Goal: Use online tool/utility: Utilize a website feature to perform a specific function

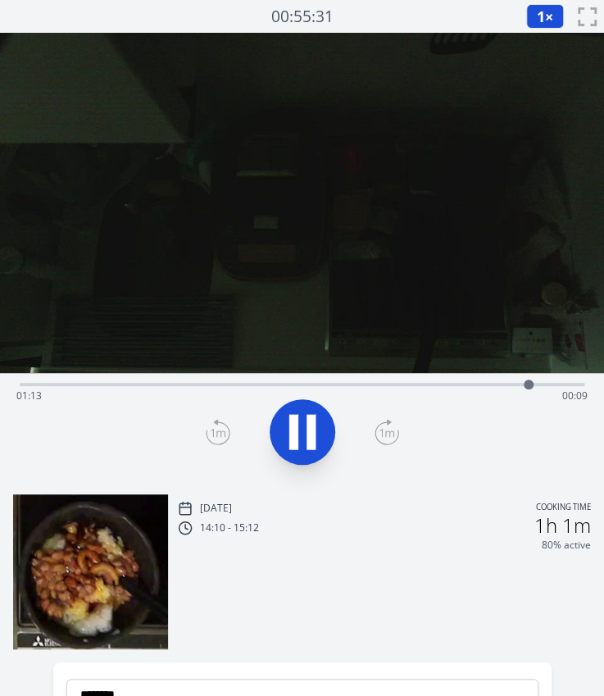
click at [297, 429] on icon at bounding box center [293, 431] width 9 height 35
click at [108, 383] on div "Time elapsed: 01:13 Time remaining: 00:08" at bounding box center [301, 396] width 571 height 26
click at [123, 383] on div "Time elapsed: 00:12 Time remaining: 01:09" at bounding box center [301, 396] width 571 height 26
click at [147, 384] on div "Time elapsed: 00:14 Time remaining: 01:07" at bounding box center [301, 396] width 571 height 26
click at [161, 384] on div "Time elapsed: 00:18 Time remaining: 01:04" at bounding box center [301, 396] width 571 height 26
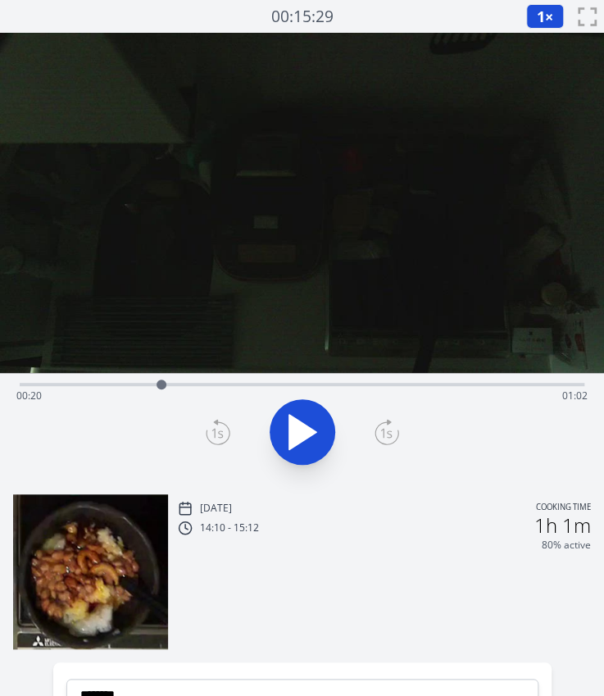
click at [182, 384] on div "Time elapsed: 00:20 Time remaining: 01:02" at bounding box center [301, 396] width 571 height 26
click at [202, 384] on div "Time elapsed: 00:23 Time remaining: 00:59" at bounding box center [301, 396] width 571 height 26
click at [215, 384] on div "Time elapsed: 00:26 Time remaining: 00:56" at bounding box center [301, 396] width 571 height 26
click at [229, 386] on div "Time elapsed: 00:28 Time remaining: 00:54" at bounding box center [301, 396] width 571 height 26
click at [233, 386] on div at bounding box center [229, 384] width 10 height 10
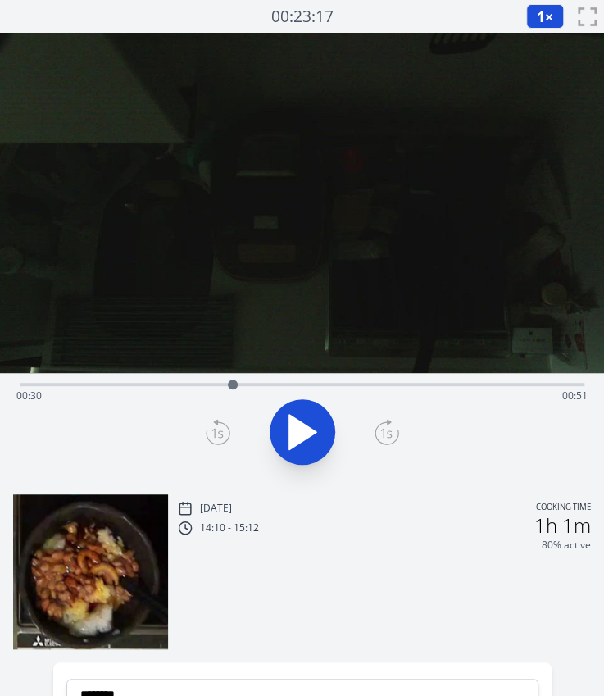
click at [317, 424] on icon at bounding box center [302, 432] width 46 height 46
click at [225, 429] on icon at bounding box center [218, 432] width 25 height 26
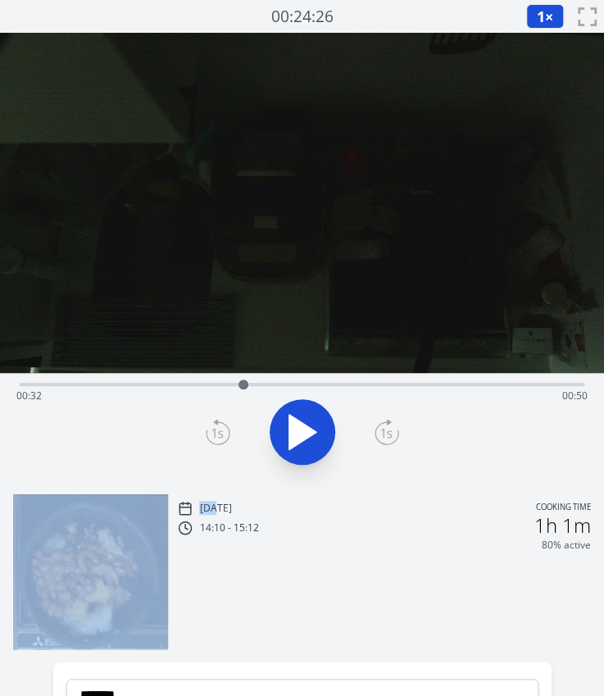
click at [225, 429] on icon at bounding box center [218, 432] width 25 height 26
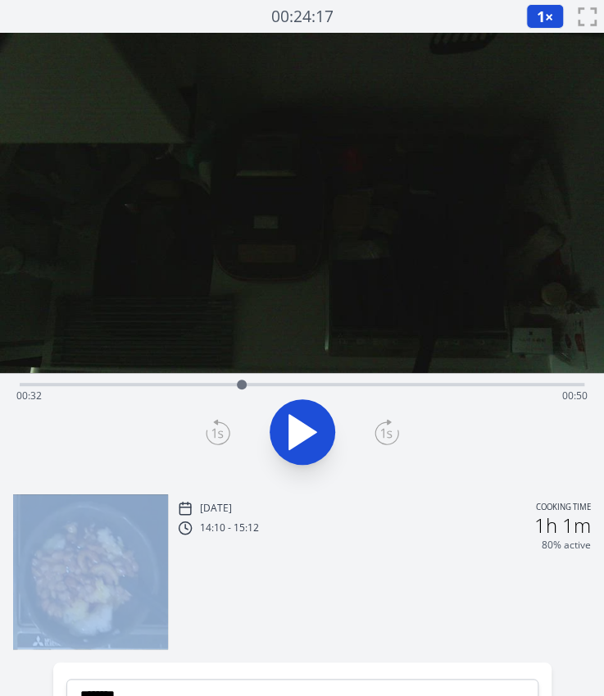
click at [225, 429] on icon at bounding box center [218, 432] width 25 height 26
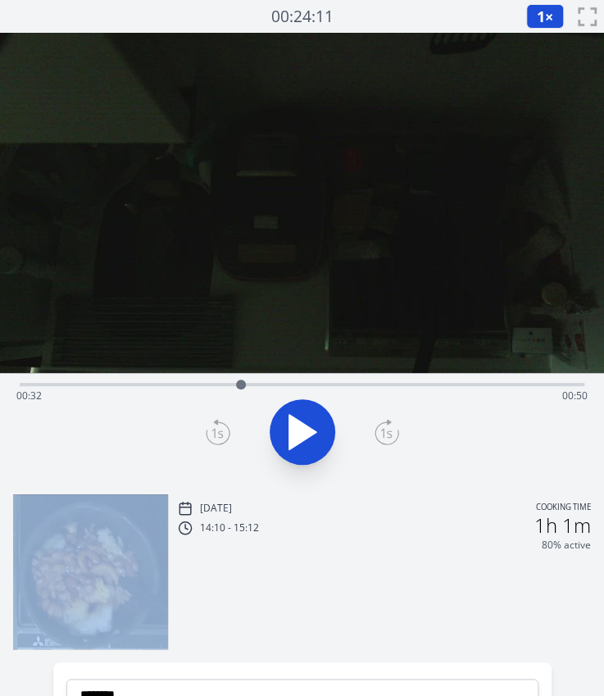
click at [225, 429] on icon at bounding box center [218, 432] width 25 height 26
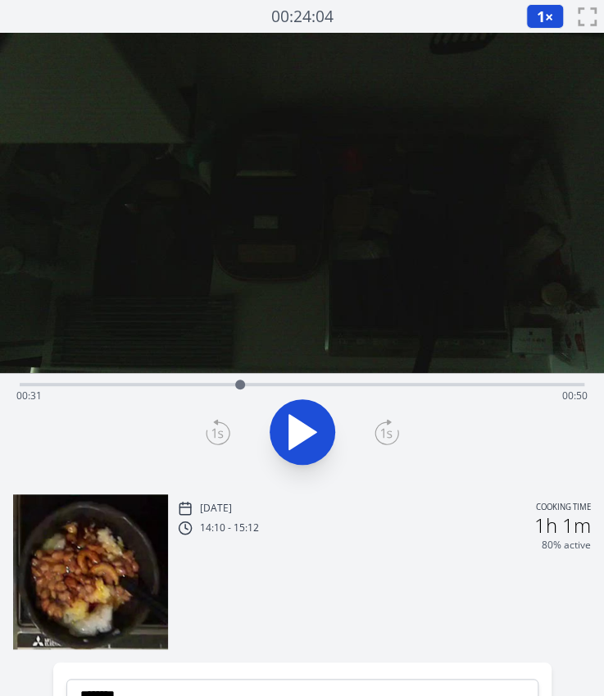
click at [225, 429] on icon at bounding box center [218, 432] width 25 height 26
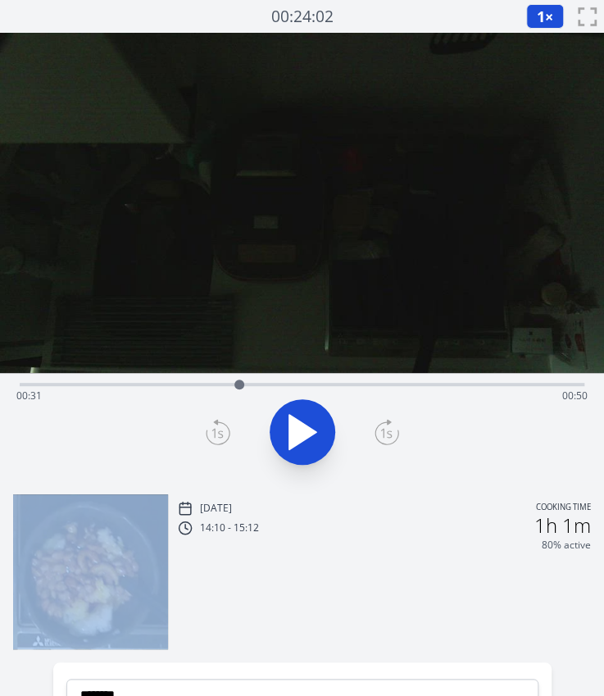
click at [225, 429] on icon at bounding box center [218, 432] width 25 height 26
click at [228, 433] on icon at bounding box center [218, 432] width 25 height 26
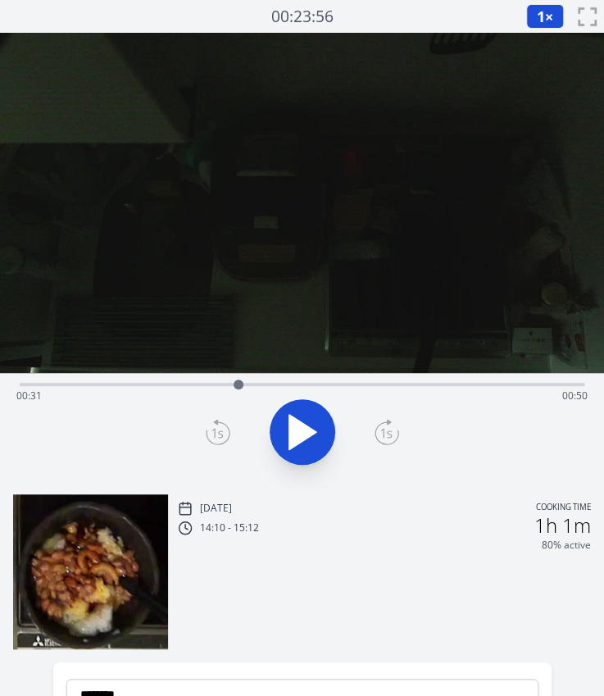
click at [228, 433] on icon at bounding box center [218, 432] width 25 height 26
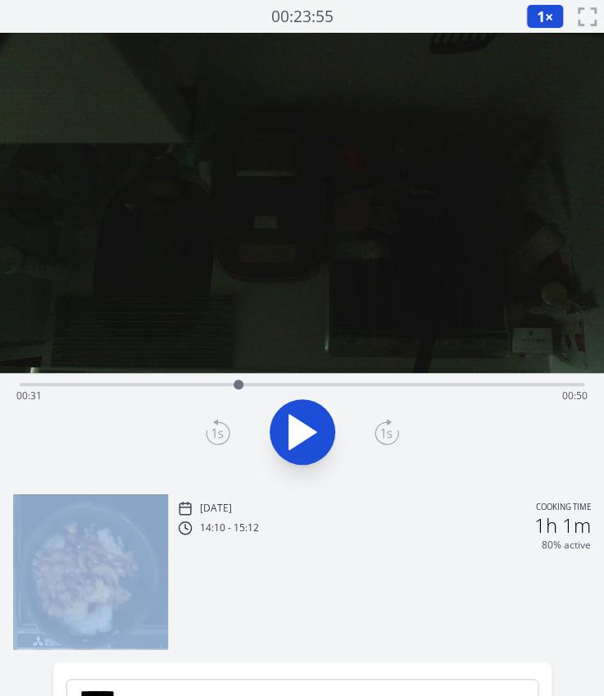
click at [228, 433] on icon at bounding box center [218, 432] width 25 height 26
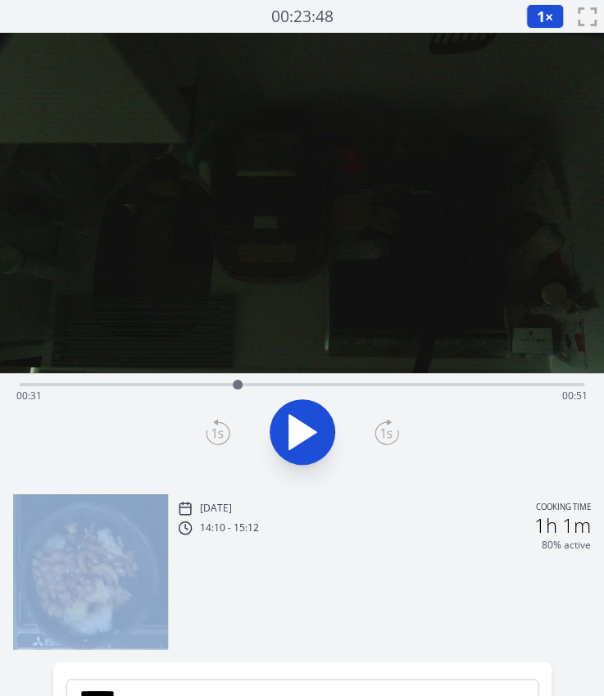
click at [228, 433] on icon at bounding box center [218, 432] width 25 height 26
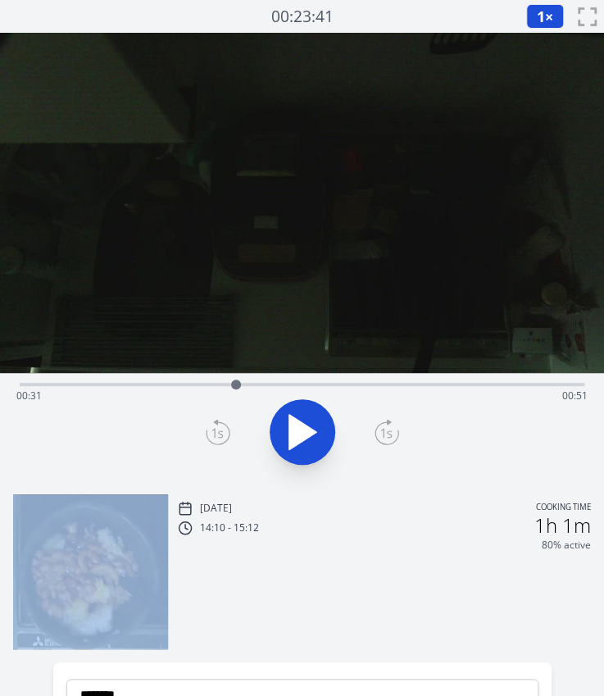
click at [228, 433] on icon at bounding box center [218, 432] width 25 height 26
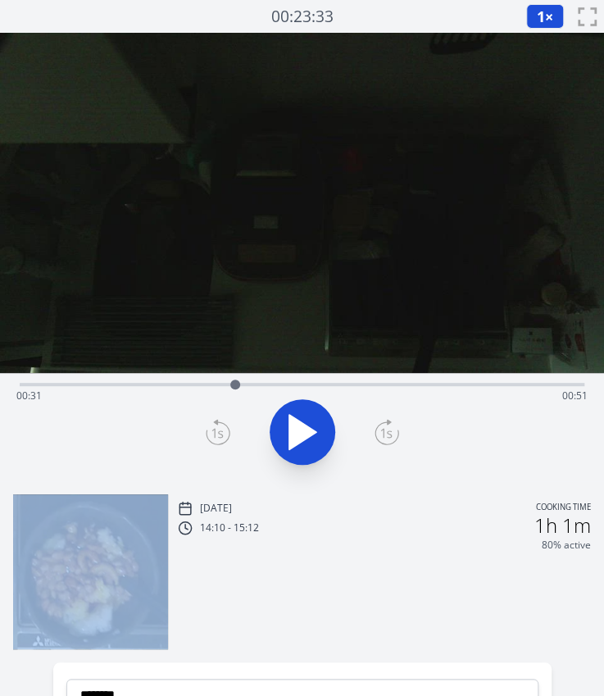
click at [228, 433] on icon at bounding box center [218, 432] width 25 height 26
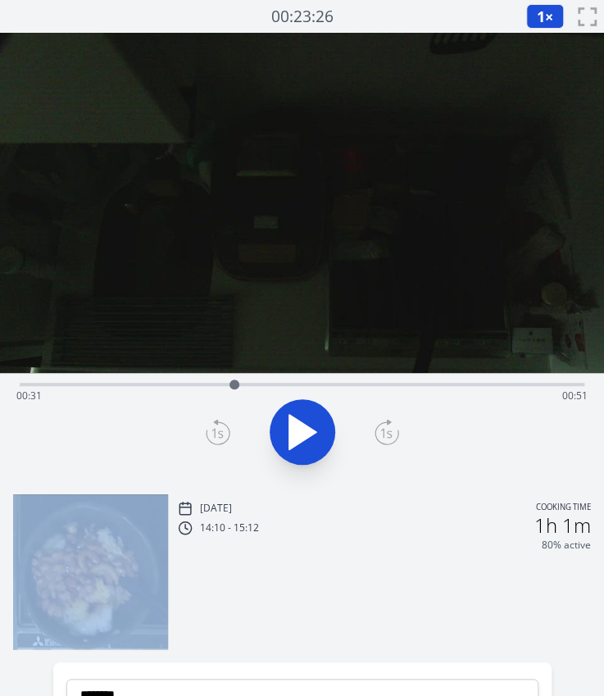
click at [228, 433] on icon at bounding box center [218, 432] width 25 height 26
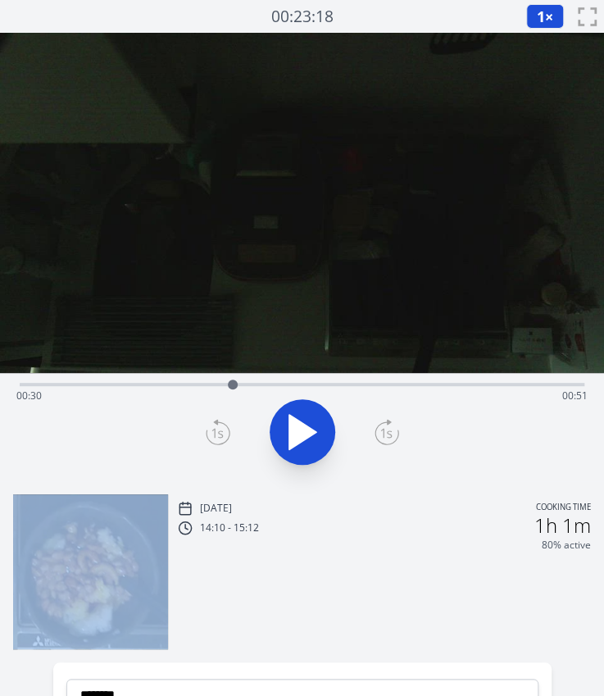
click at [228, 433] on icon at bounding box center [218, 432] width 25 height 26
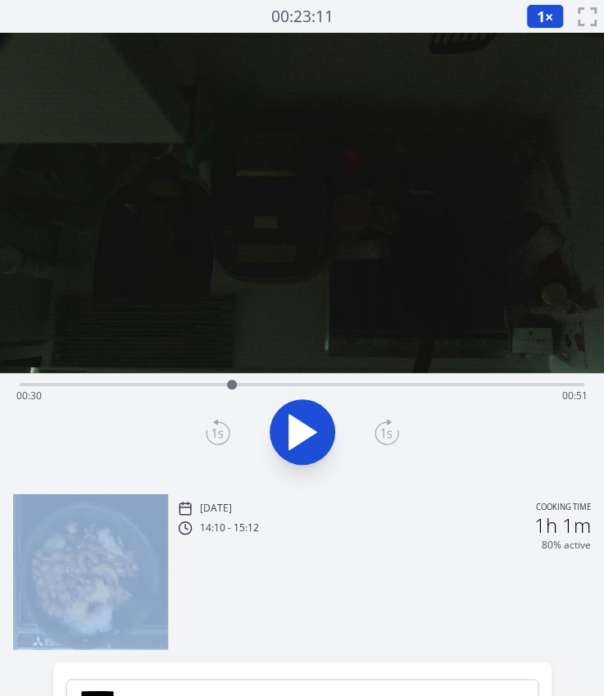
click at [228, 433] on icon at bounding box center [218, 432] width 25 height 26
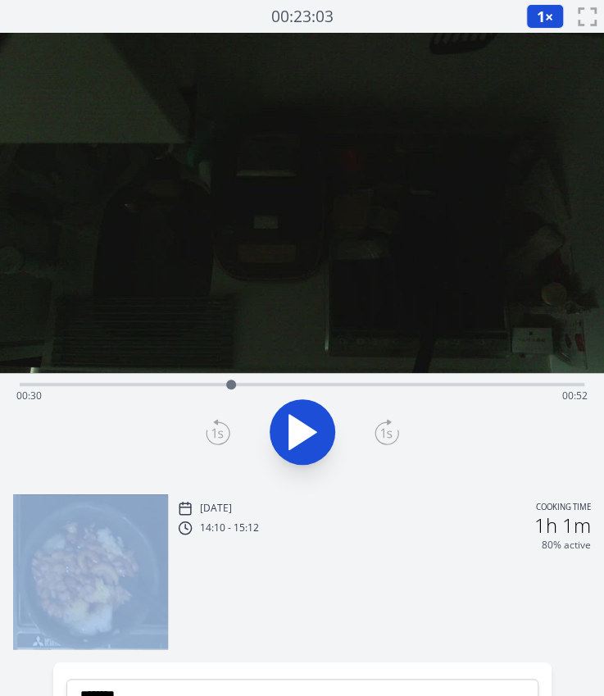
click at [228, 433] on icon at bounding box center [218, 432] width 25 height 26
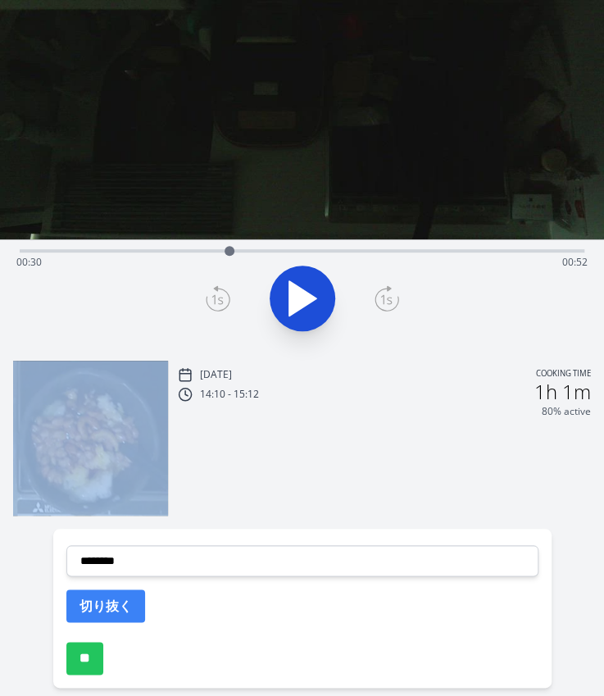
scroll to position [135, 0]
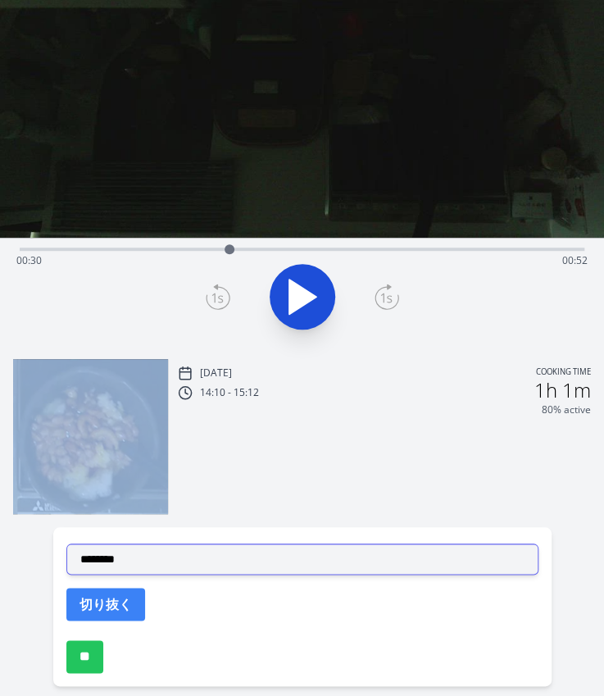
click at [249, 550] on select "**********" at bounding box center [302, 558] width 472 height 31
select select "**********"
click at [66, 543] on select "**********" at bounding box center [302, 558] width 472 height 31
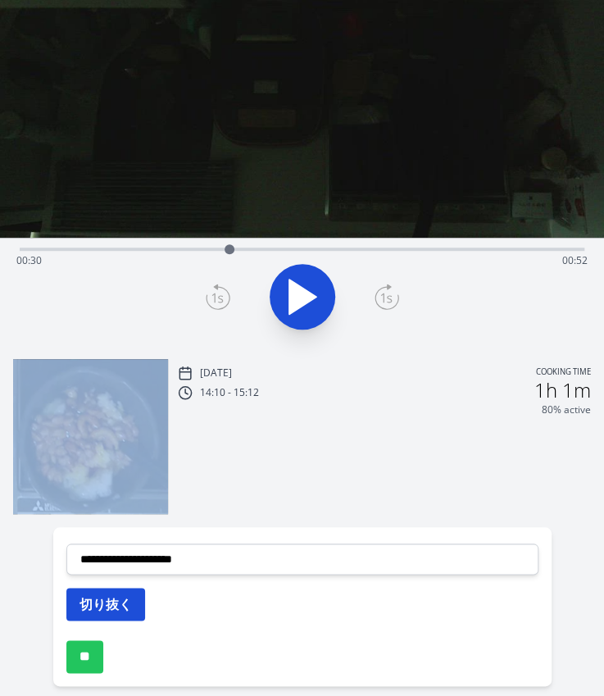
click at [108, 597] on button "切り抜く" at bounding box center [105, 603] width 79 height 33
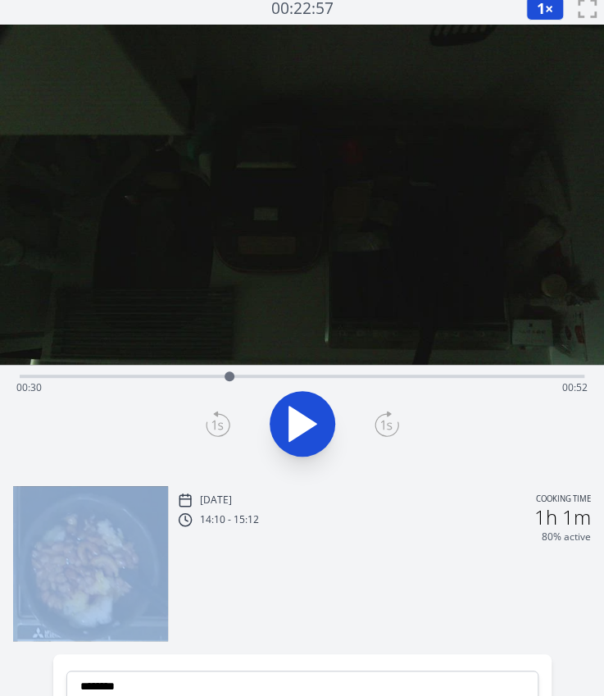
scroll to position [0, 0]
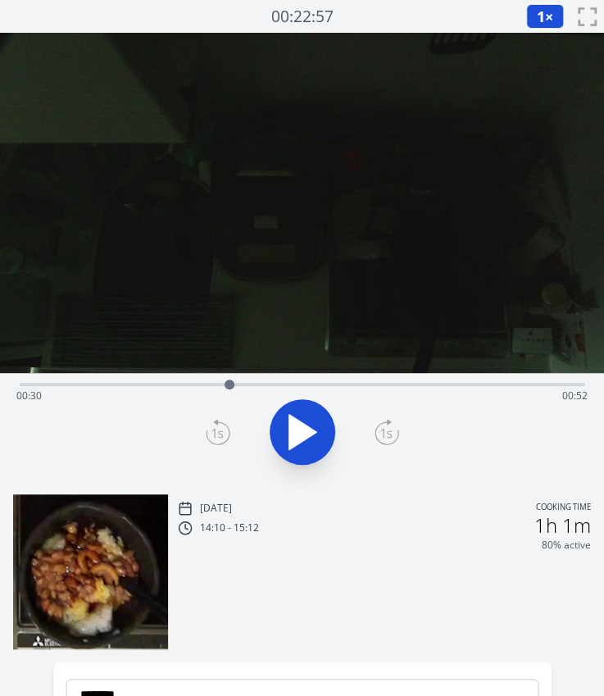
click at [244, 385] on div "Time elapsed: 00:30 Time remaining: 00:52" at bounding box center [301, 396] width 571 height 26
click at [247, 385] on div at bounding box center [244, 384] width 10 height 10
click at [257, 385] on div at bounding box center [247, 384] width 25 height 25
click at [262, 384] on div at bounding box center [257, 384] width 25 height 25
click at [269, 384] on div at bounding box center [262, 384] width 25 height 25
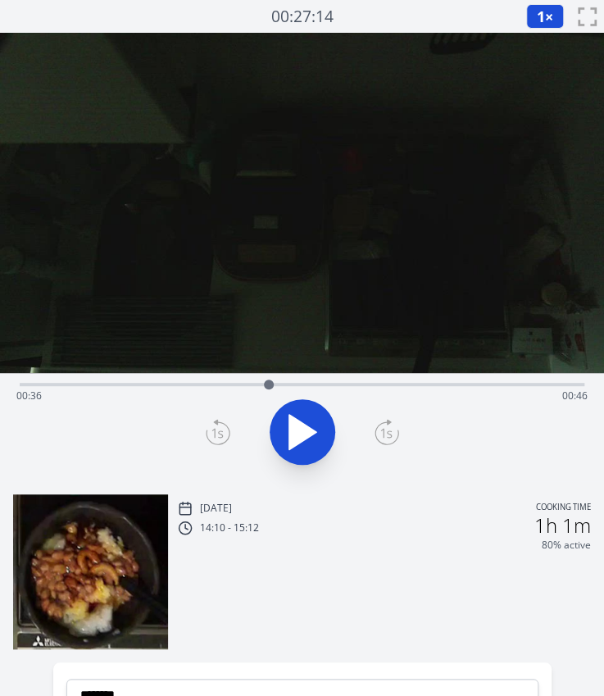
click at [221, 433] on icon at bounding box center [218, 432] width 25 height 26
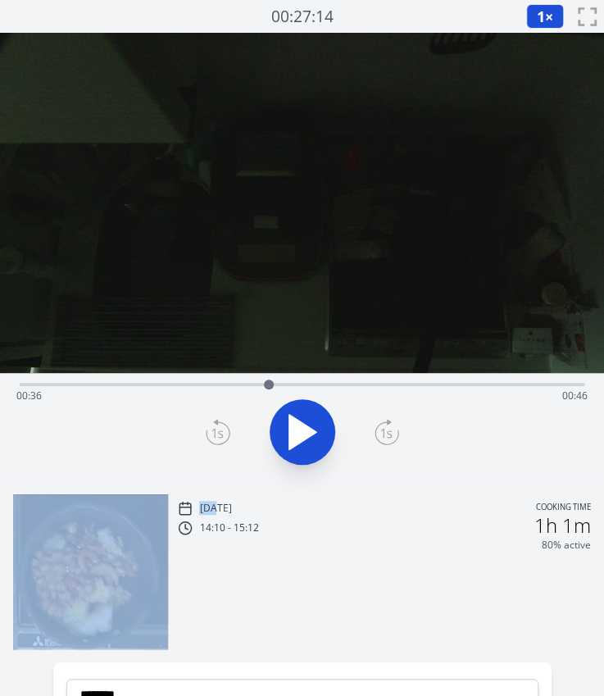
click at [221, 433] on icon at bounding box center [218, 432] width 25 height 26
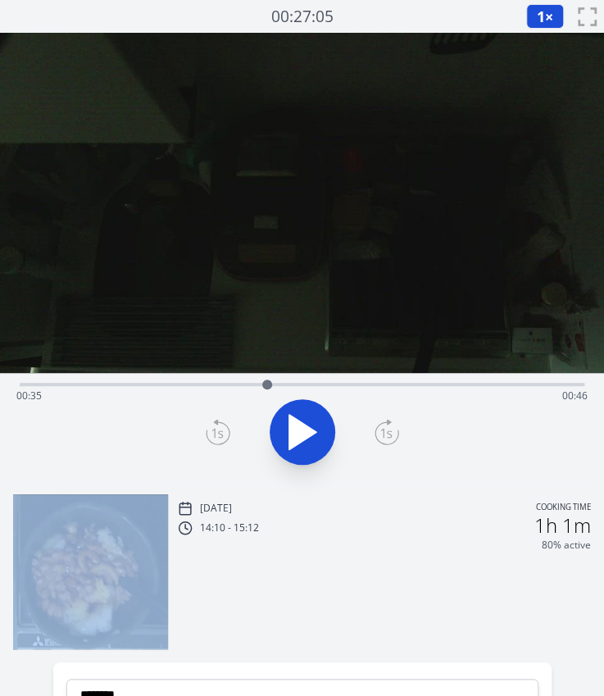
click at [221, 433] on icon at bounding box center [218, 432] width 25 height 26
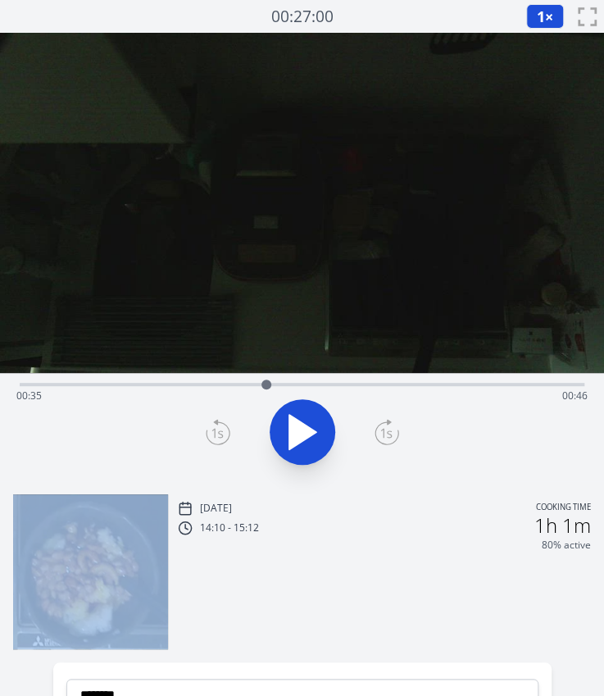
click at [221, 433] on icon at bounding box center [218, 432] width 25 height 26
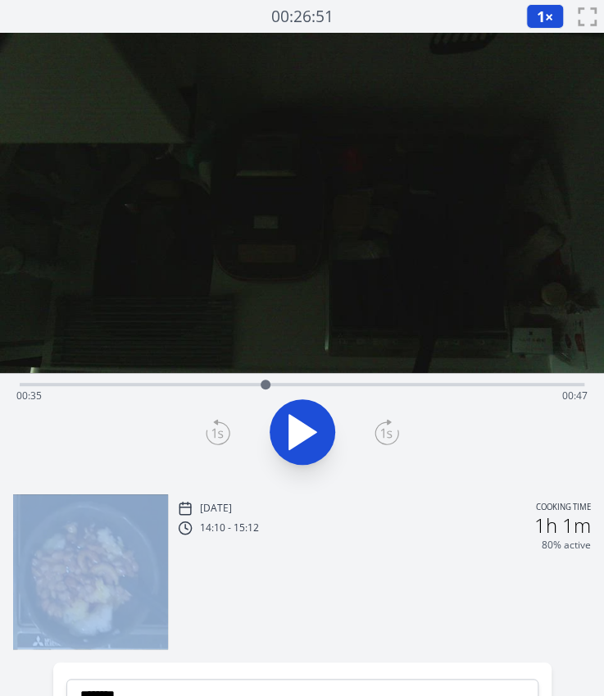
click at [221, 433] on icon at bounding box center [218, 432] width 25 height 26
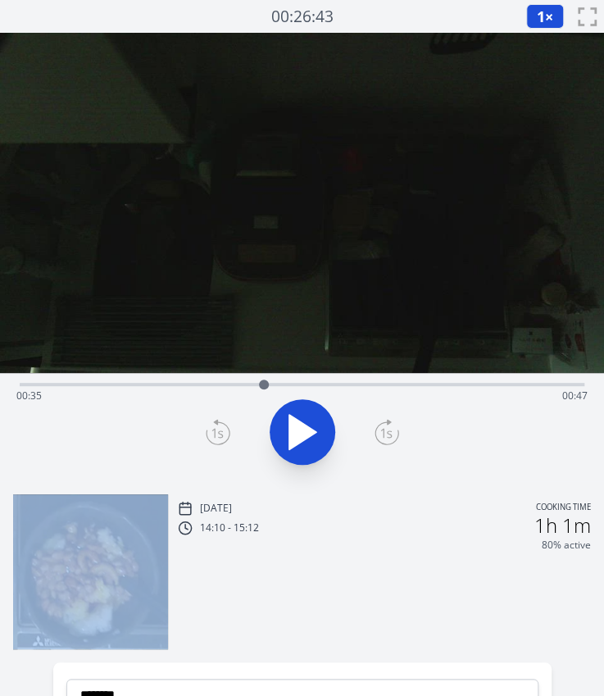
click at [221, 433] on icon at bounding box center [218, 432] width 25 height 26
click at [306, 424] on icon at bounding box center [302, 432] width 46 height 46
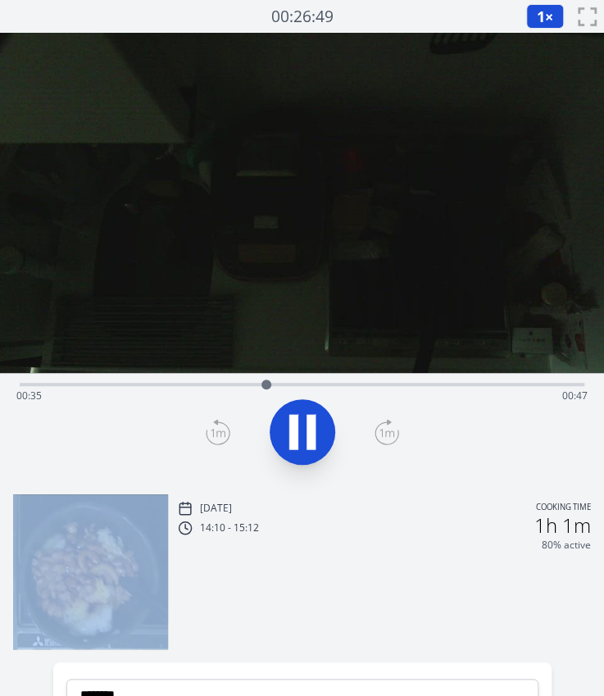
click at [306, 424] on icon at bounding box center [310, 431] width 9 height 35
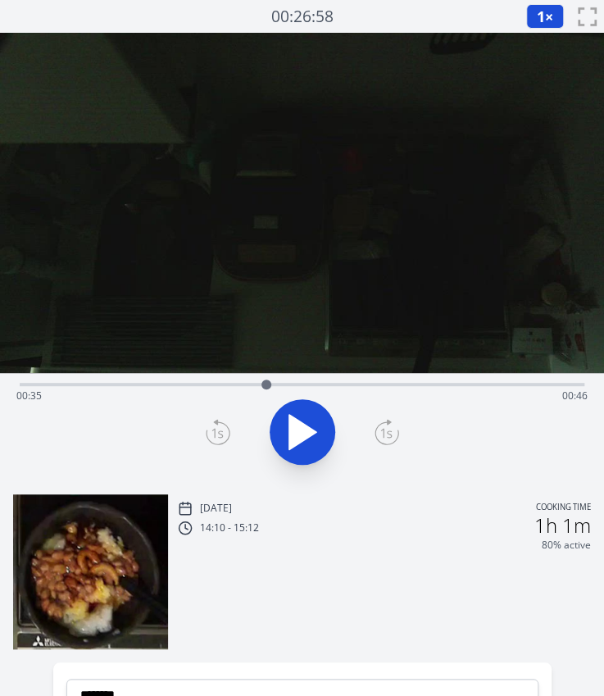
click at [219, 424] on icon at bounding box center [218, 432] width 25 height 26
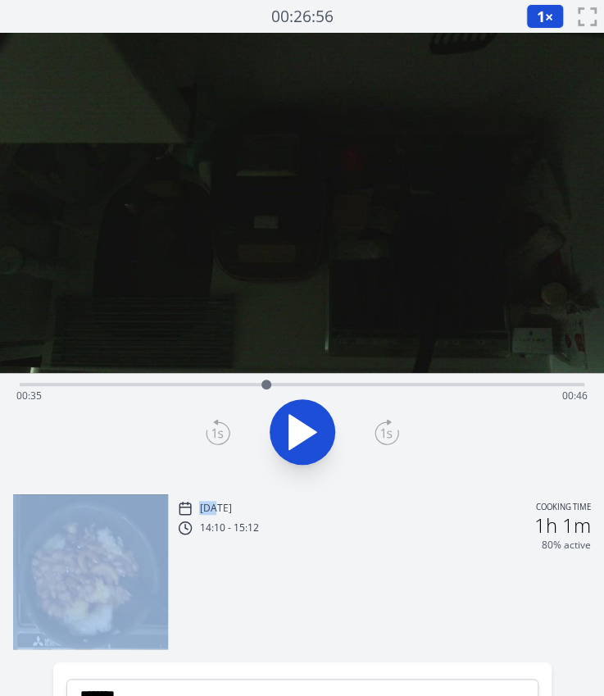
click at [219, 424] on icon at bounding box center [218, 432] width 25 height 26
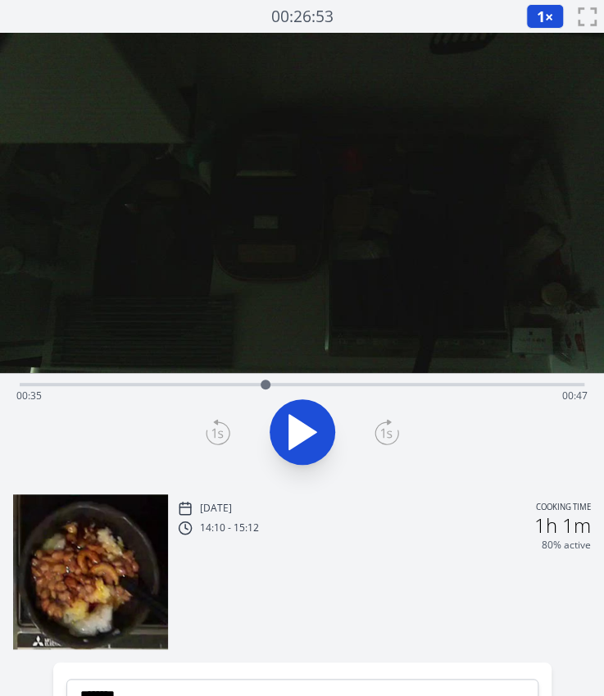
click at [219, 424] on icon at bounding box center [218, 432] width 25 height 26
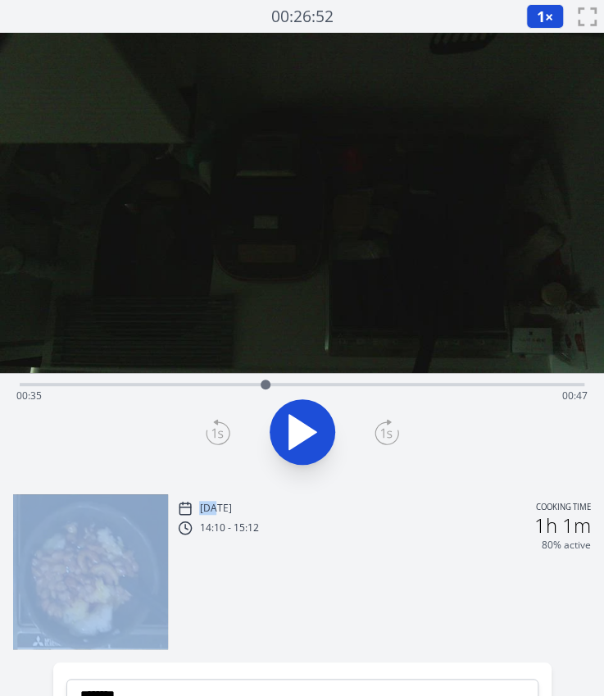
click at [219, 424] on icon at bounding box center [218, 432] width 25 height 26
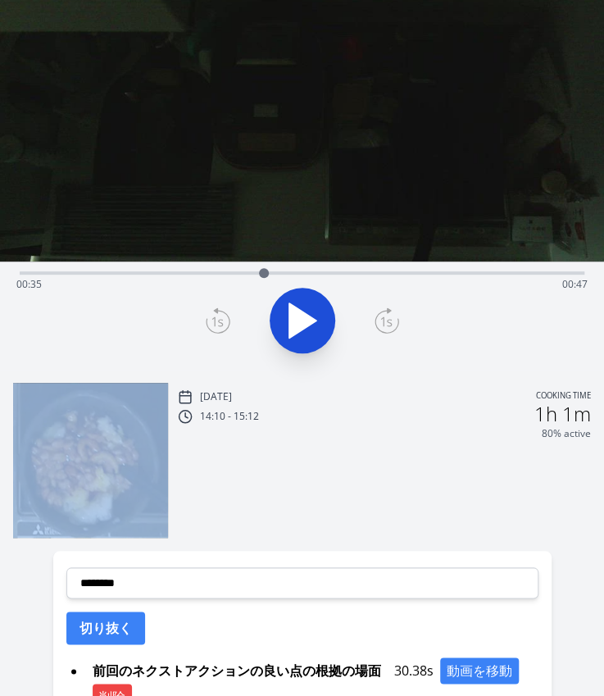
scroll to position [113, 0]
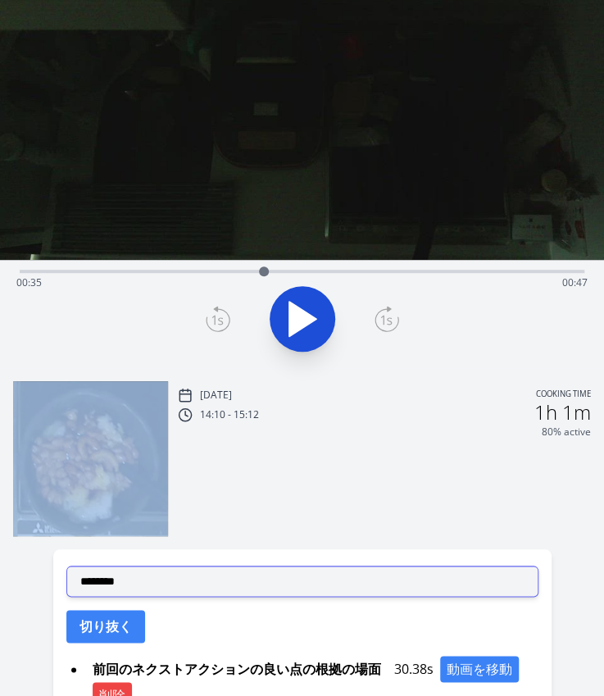
click at [215, 574] on select "**********" at bounding box center [302, 580] width 472 height 31
select select "**********"
click at [66, 565] on select "**********" at bounding box center [302, 580] width 472 height 31
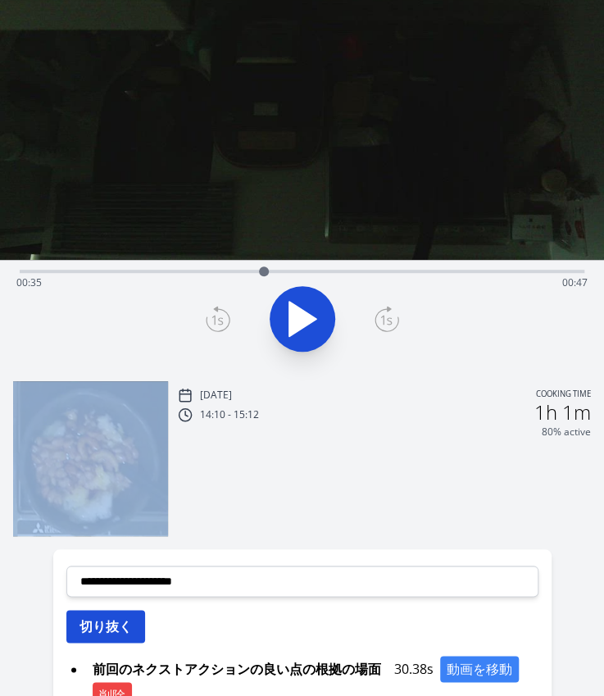
click at [114, 619] on button "切り抜く" at bounding box center [105, 626] width 79 height 33
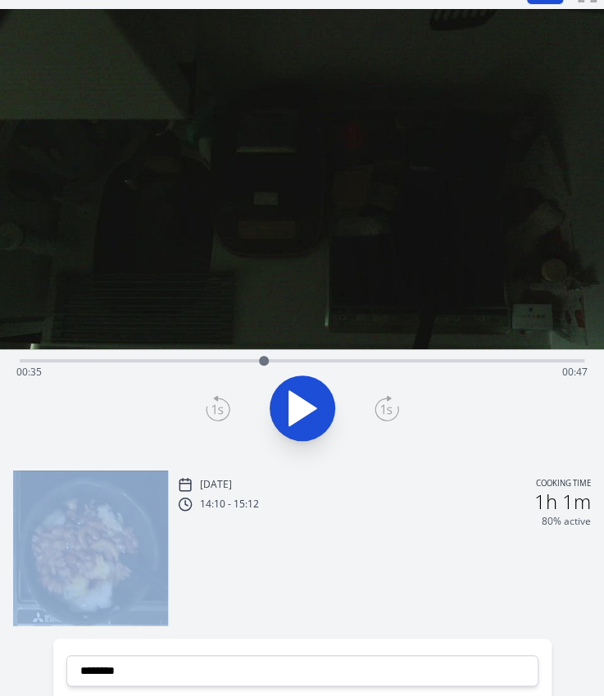
scroll to position [19, 0]
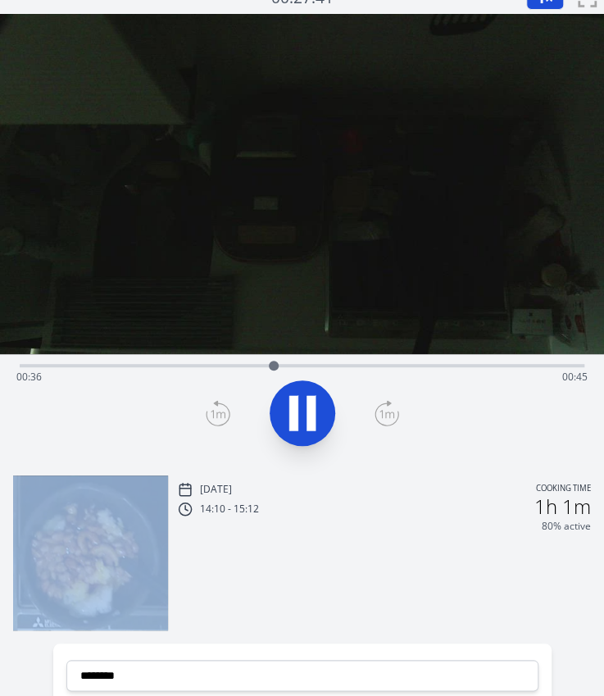
click at [275, 411] on button at bounding box center [303, 413] width 66 height 66
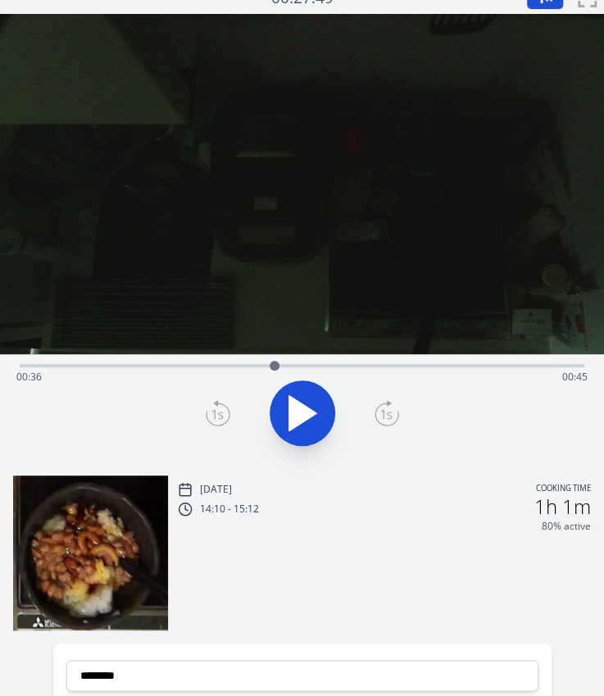
click at [460, 374] on div "Time elapsed: 00:36 Time remaining: 00:45" at bounding box center [301, 377] width 571 height 26
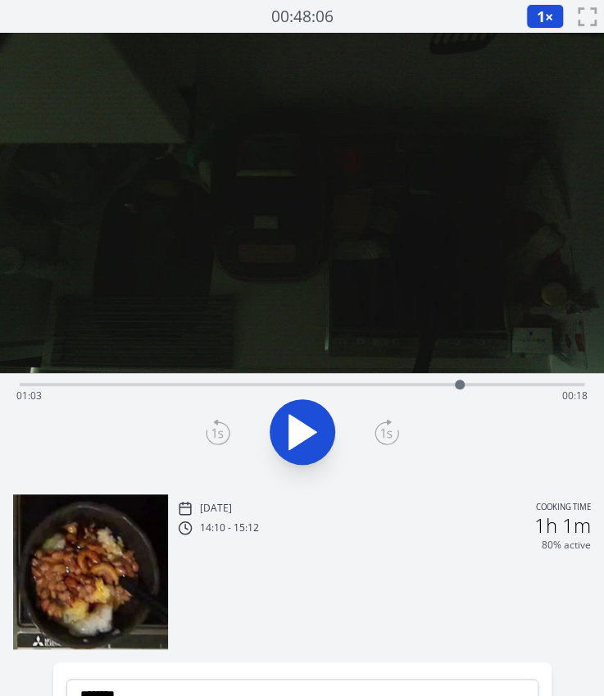
click at [438, 387] on div "Time elapsed: 01:03 Time remaining: 00:18" at bounding box center [301, 396] width 571 height 26
click at [424, 388] on div "Time elapsed: 01:00 Time remaining: 00:22" at bounding box center [301, 396] width 571 height 26
click at [406, 383] on div "Time elapsed: 00:58 Time remaining: 00:24" at bounding box center [301, 396] width 571 height 26
click at [297, 425] on icon at bounding box center [302, 432] width 27 height 34
click at [297, 425] on icon at bounding box center [302, 432] width 46 height 46
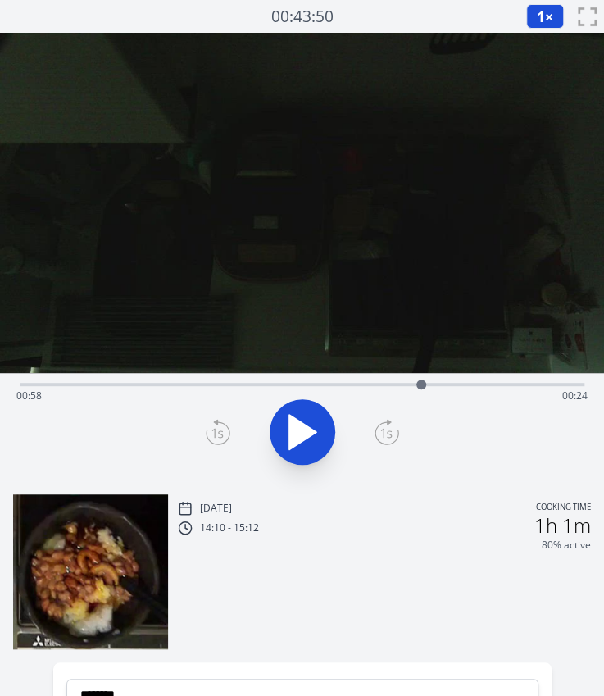
click at [218, 435] on icon at bounding box center [218, 432] width 25 height 26
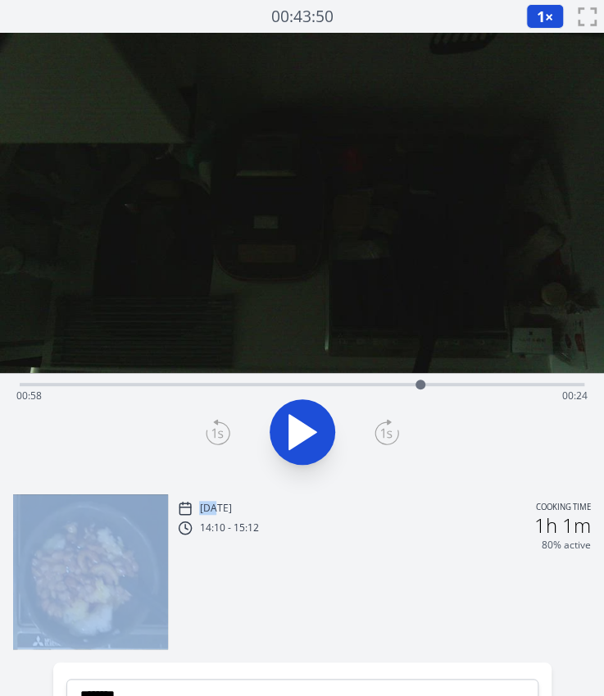
click at [218, 435] on icon at bounding box center [218, 432] width 25 height 26
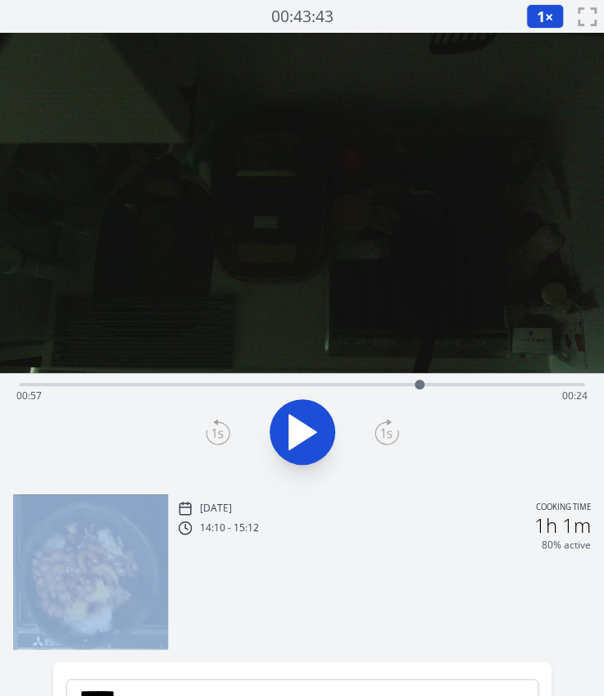
click at [218, 435] on icon at bounding box center [218, 432] width 25 height 26
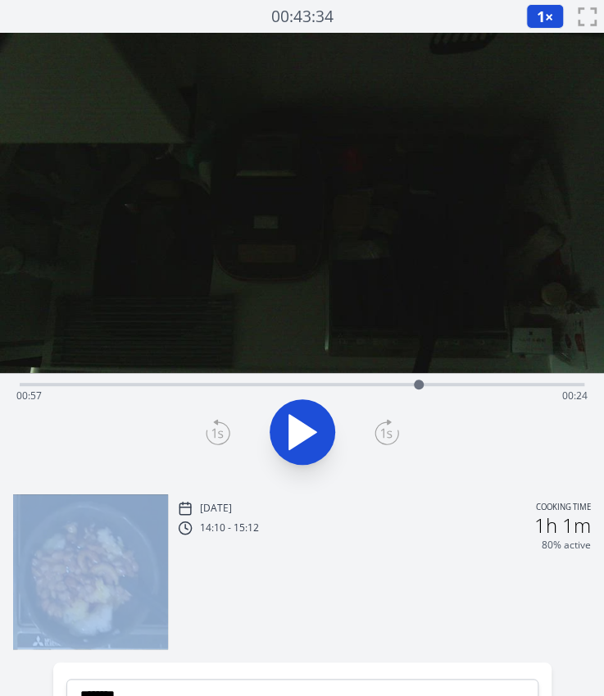
click at [218, 435] on icon at bounding box center [218, 432] width 25 height 26
click at [377, 438] on icon at bounding box center [386, 432] width 23 height 22
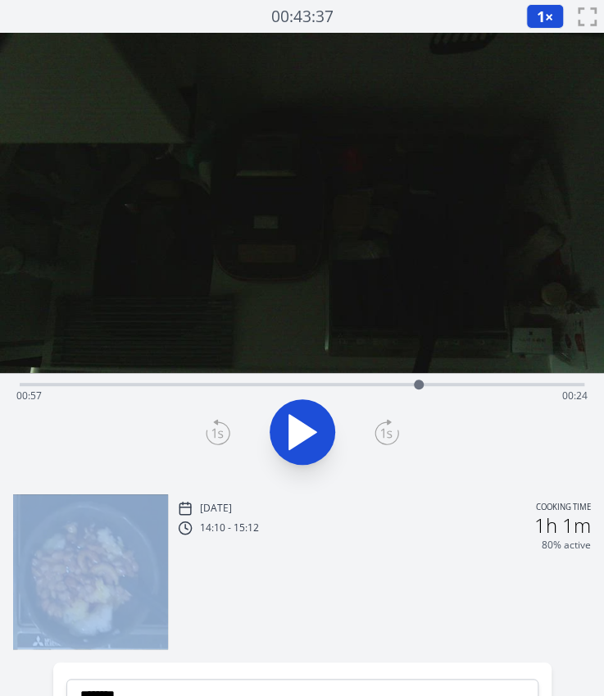
click at [377, 438] on icon at bounding box center [386, 432] width 23 height 22
click at [320, 426] on icon at bounding box center [302, 432] width 46 height 46
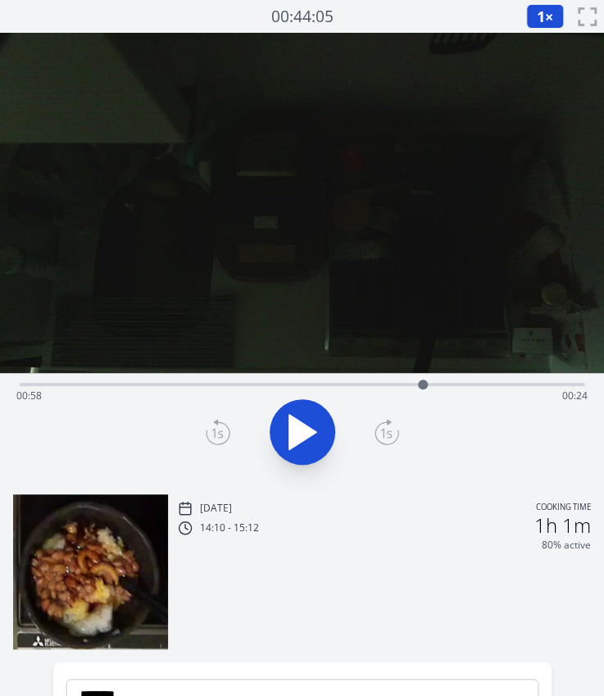
click at [221, 430] on icon at bounding box center [216, 433] width 11 height 10
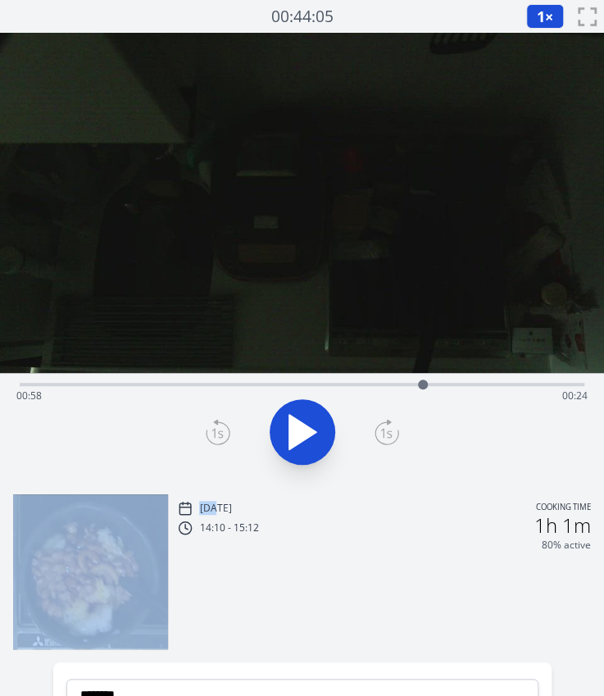
click at [221, 430] on icon at bounding box center [216, 433] width 11 height 10
click at [388, 435] on icon at bounding box center [386, 432] width 25 height 26
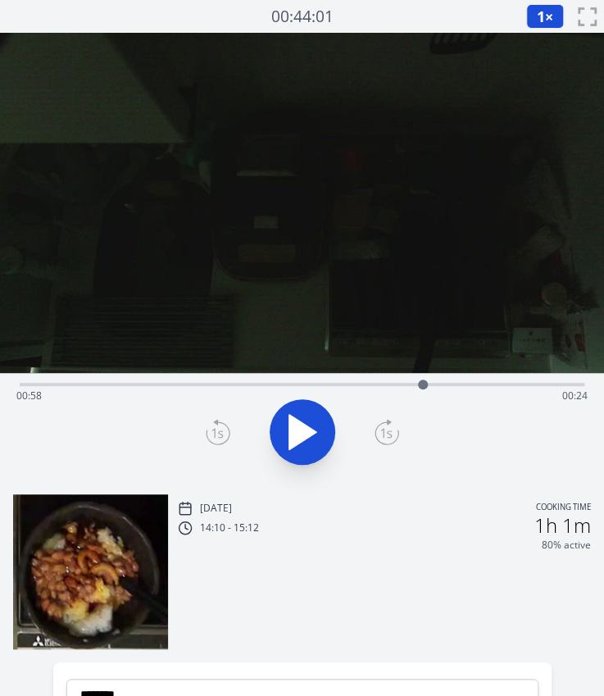
click at [211, 429] on icon at bounding box center [218, 432] width 25 height 26
click at [388, 435] on icon at bounding box center [386, 432] width 25 height 26
click at [423, 384] on div at bounding box center [423, 384] width 10 height 10
click at [225, 432] on icon at bounding box center [218, 432] width 25 height 26
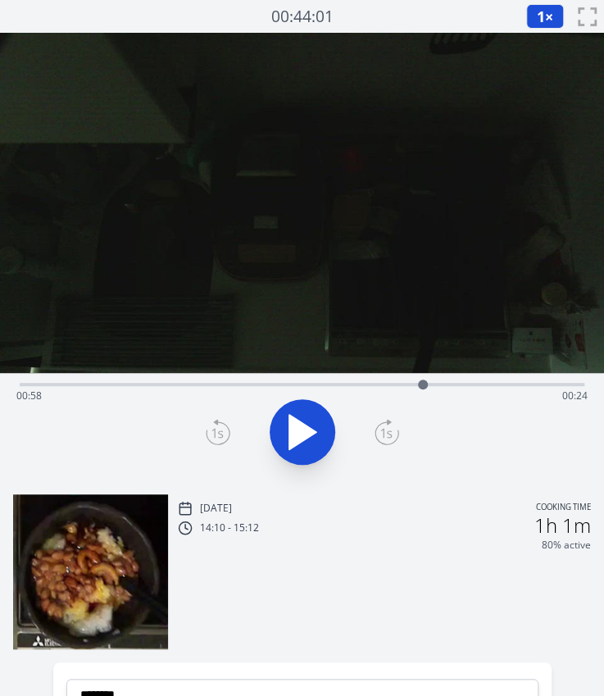
click at [225, 432] on icon at bounding box center [218, 432] width 25 height 26
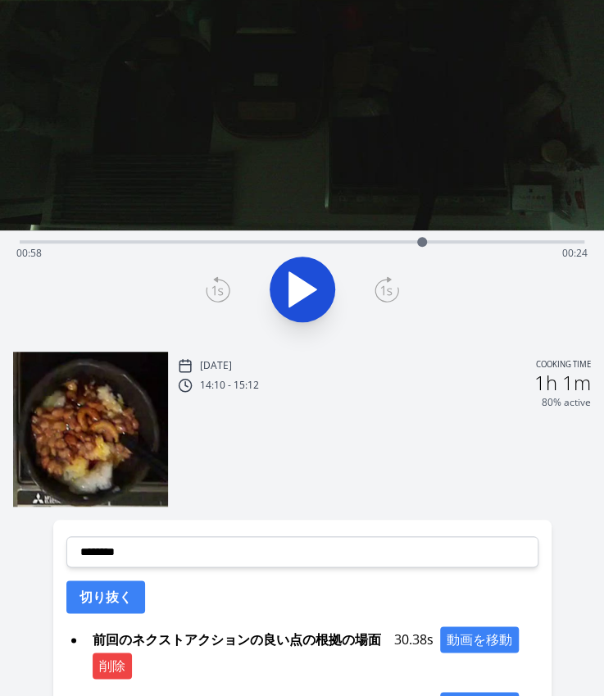
scroll to position [204, 0]
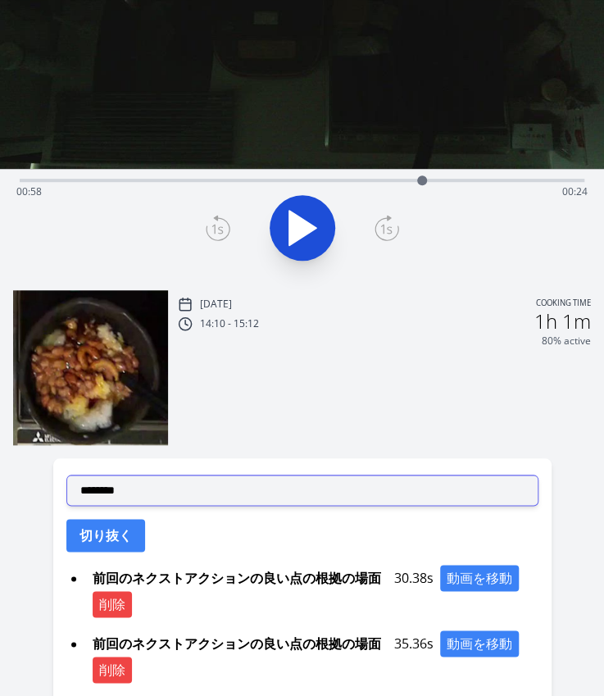
click at [275, 494] on select "**********" at bounding box center [302, 489] width 472 height 31
select select "**********"
click at [66, 474] on select "**********" at bounding box center [302, 489] width 472 height 31
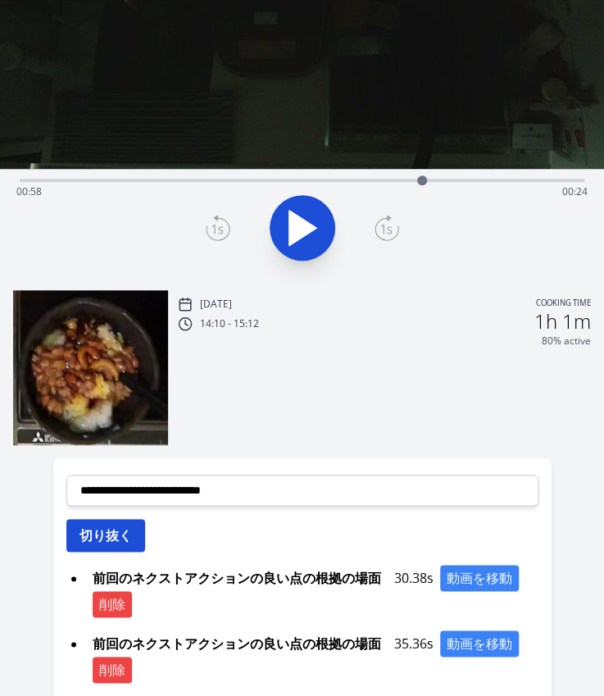
click at [102, 532] on button "切り抜く" at bounding box center [105, 535] width 79 height 33
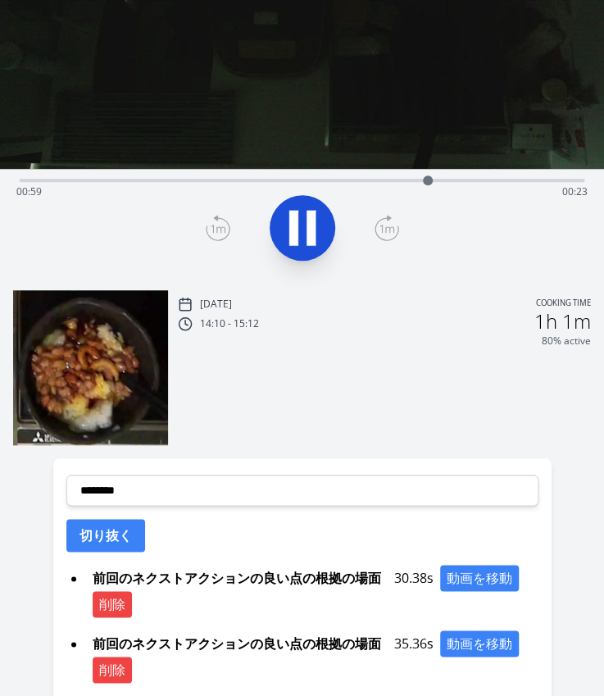
scroll to position [400, 0]
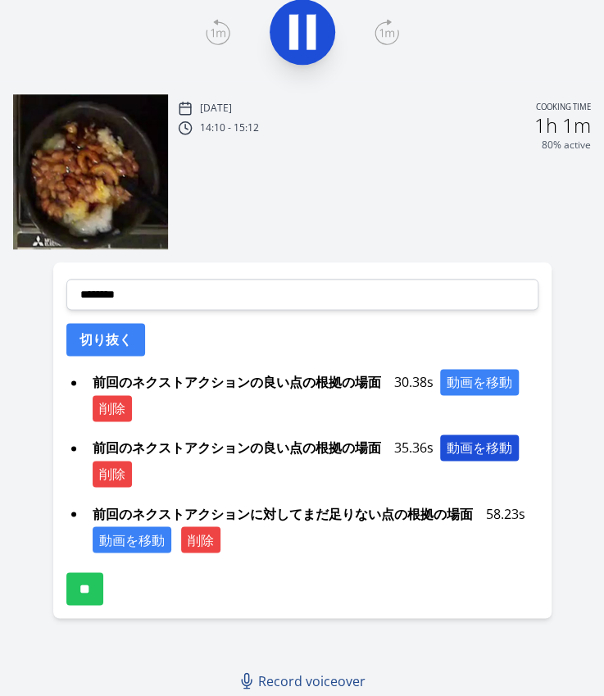
click at [449, 451] on button "動画を移動" at bounding box center [479, 447] width 79 height 26
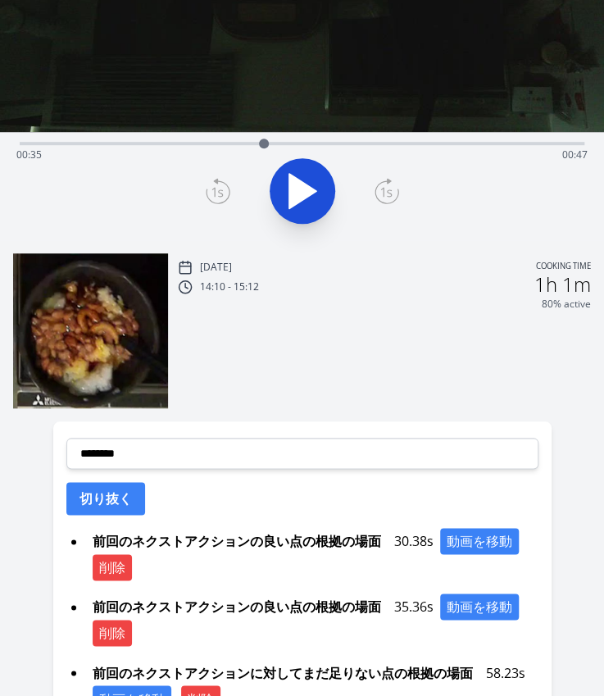
scroll to position [363, 0]
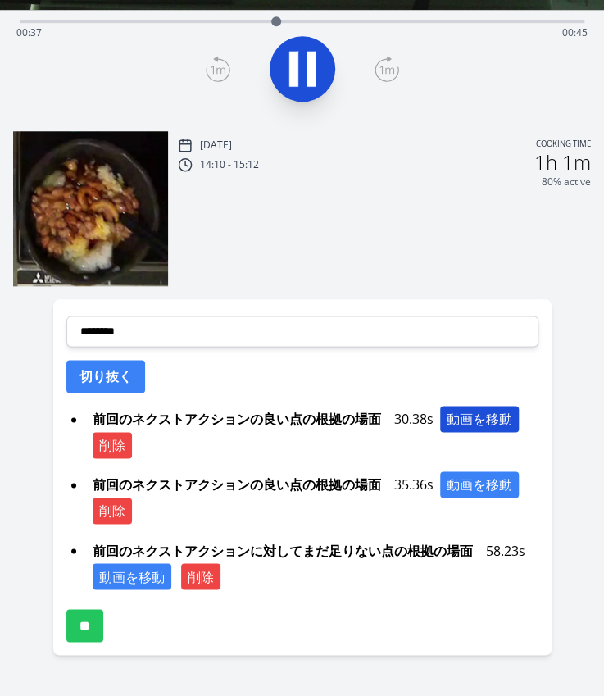
click at [470, 415] on button "動画を移動" at bounding box center [479, 419] width 79 height 26
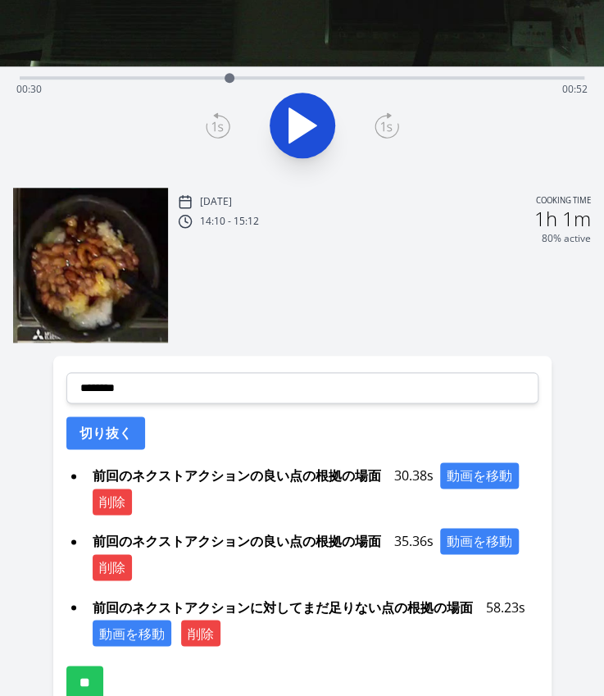
scroll to position [323, 0]
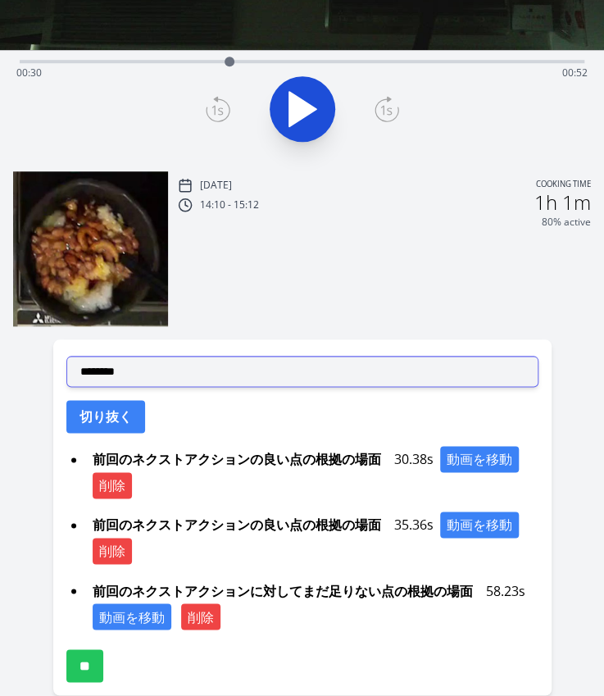
click at [229, 378] on select "**********" at bounding box center [302, 371] width 472 height 31
select select "**********"
click at [66, 356] on select "**********" at bounding box center [302, 371] width 472 height 31
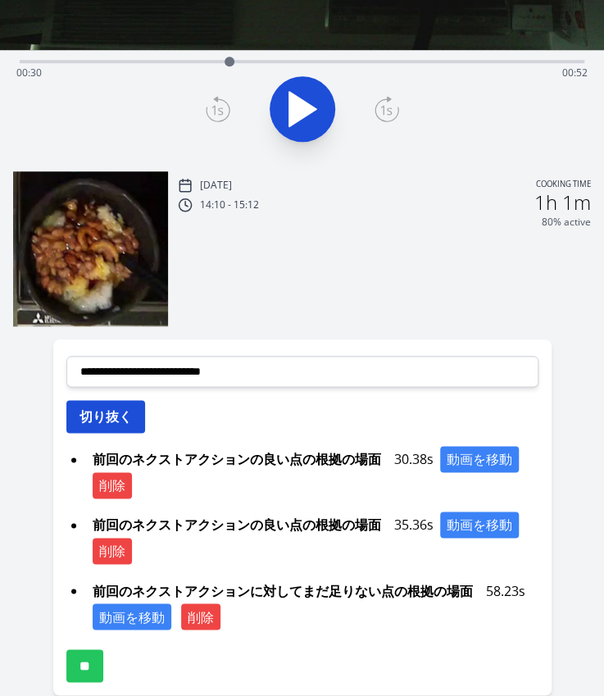
click at [143, 416] on button "切り抜く" at bounding box center [105, 416] width 79 height 33
select select
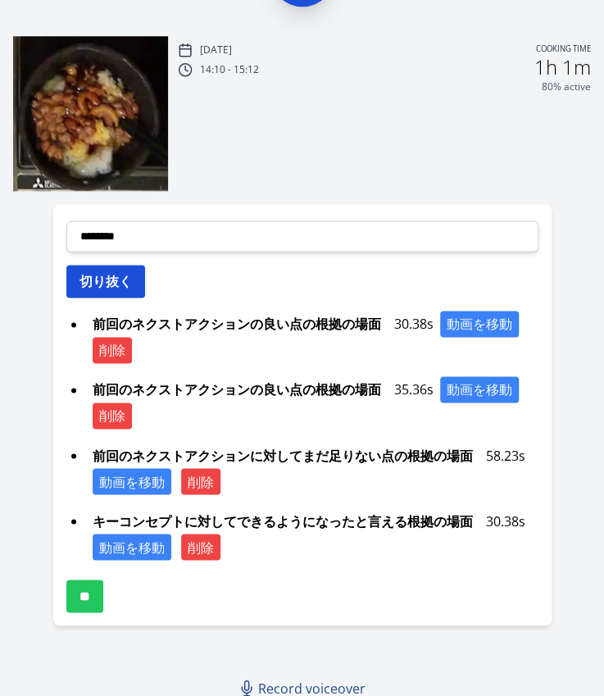
scroll to position [464, 0]
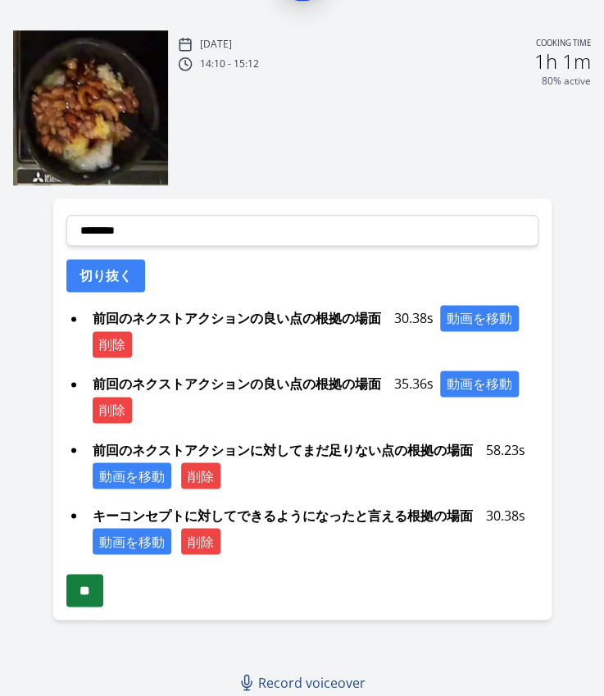
click at [95, 596] on input "**" at bounding box center [84, 590] width 37 height 33
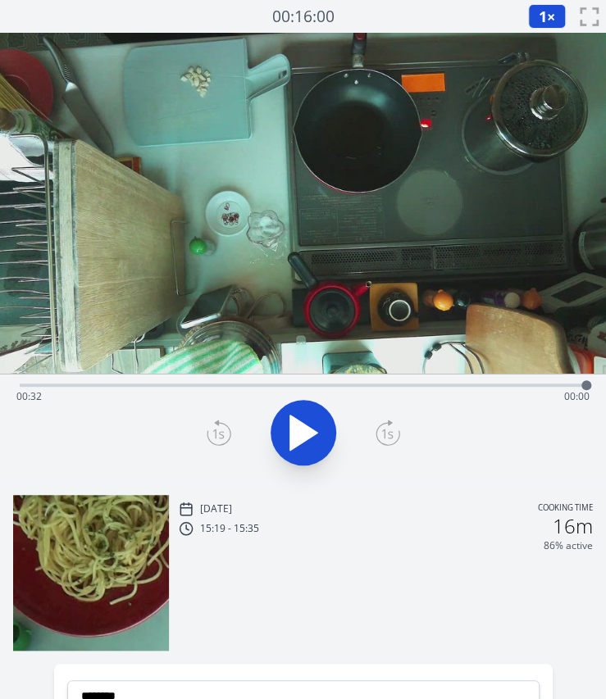
click at [79, 388] on div "Time elapsed: 00:32 Time remaining: 00:00" at bounding box center [302, 396] width 573 height 26
click at [130, 383] on div "Time elapsed: 00:03 Time remaining: 00:30" at bounding box center [302, 396] width 573 height 26
click at [182, 388] on div "Time elapsed: 00:06 Time remaining: 00:27" at bounding box center [302, 396] width 573 height 26
click at [358, 387] on div "Time elapsed: 00:09 Time remaining: 00:24" at bounding box center [302, 396] width 573 height 26
click at [378, 386] on div "Time elapsed: 00:19 Time remaining: 00:14" at bounding box center [302, 396] width 573 height 26
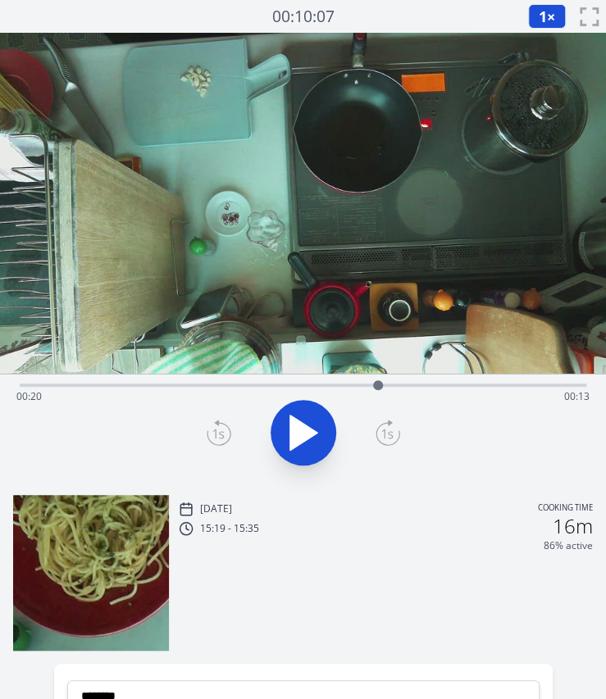
click at [420, 383] on div "Time elapsed: 00:20 Time remaining: 00:13" at bounding box center [302, 396] width 573 height 26
click at [480, 383] on div "Time elapsed: 00:23 Time remaining: 00:10" at bounding box center [302, 396] width 573 height 26
click at [504, 383] on div "Time elapsed: 00:26 Time remaining: 00:07" at bounding box center [302, 396] width 573 height 26
click at [538, 383] on div "Time elapsed: 00:27 Time remaining: 00:05" at bounding box center [302, 396] width 573 height 26
click at [525, 385] on div at bounding box center [537, 385] width 25 height 25
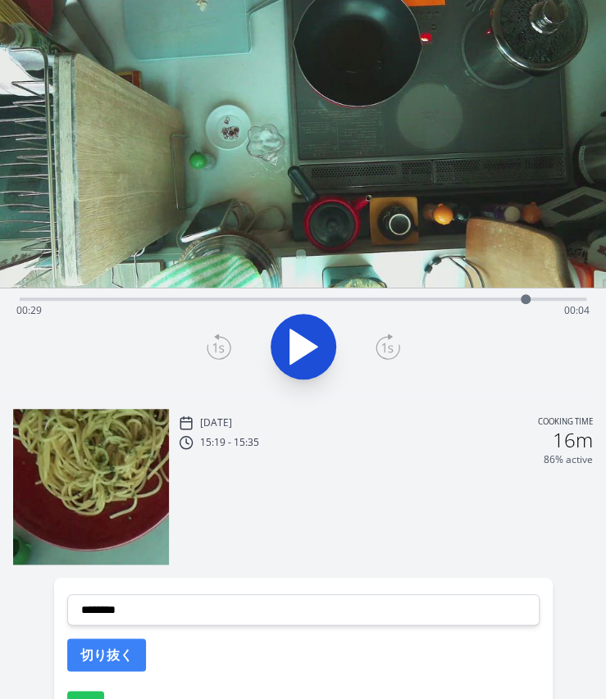
scroll to position [87, 0]
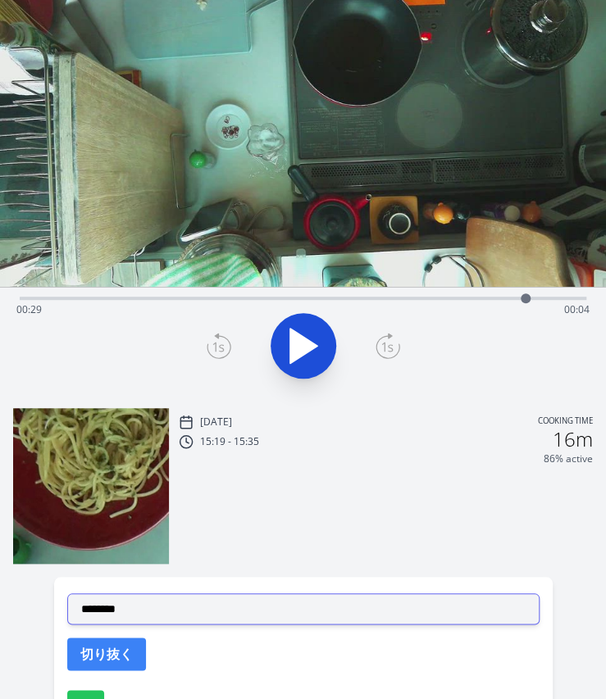
click at [145, 617] on select "**********" at bounding box center [303, 608] width 472 height 31
select select "**********"
click at [67, 593] on select "**********" at bounding box center [303, 608] width 472 height 31
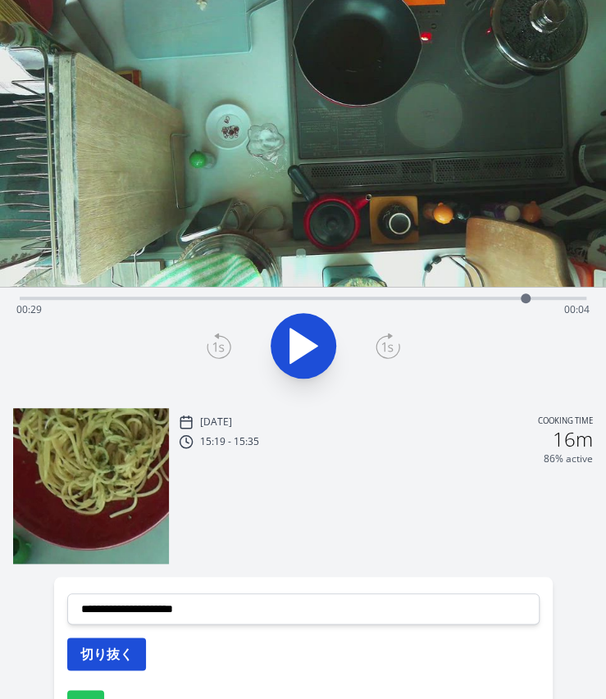
click at [93, 642] on button "切り抜く" at bounding box center [106, 653] width 79 height 33
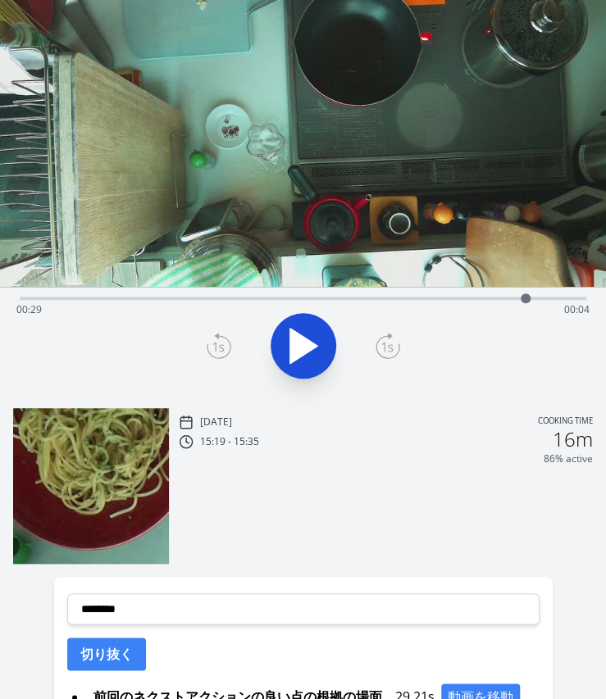
click at [268, 297] on div "Time elapsed: 00:29 Time remaining: 00:04" at bounding box center [302, 310] width 573 height 26
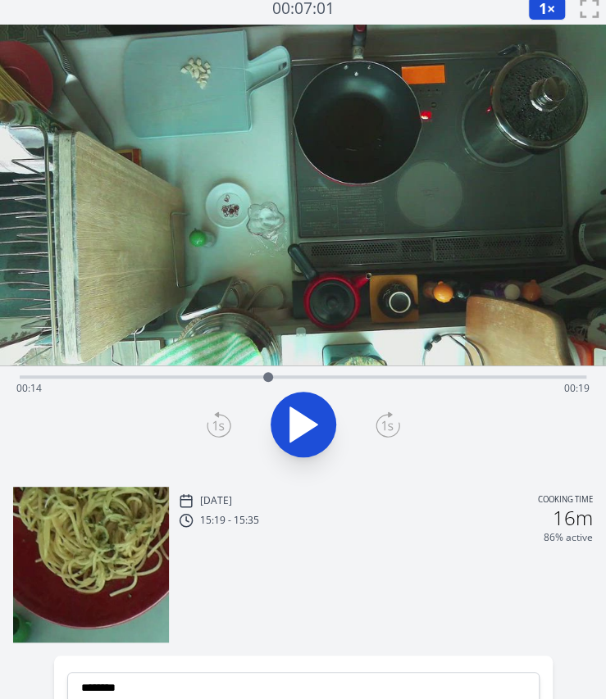
click at [333, 370] on div "Time elapsed: 00:14 Time remaining: 00:19" at bounding box center [303, 375] width 566 height 20
click at [357, 373] on div "Time elapsed: 00:18 Time remaining: 00:15" at bounding box center [303, 375] width 566 height 20
click at [386, 373] on div "Time elapsed: 00:19 Time remaining: 00:14" at bounding box center [303, 375] width 566 height 20
click at [413, 373] on div "Time elapsed: 00:21 Time remaining: 00:12" at bounding box center [303, 375] width 566 height 20
click at [460, 373] on div "Time elapsed: 00:22 Time remaining: 00:10" at bounding box center [303, 375] width 566 height 20
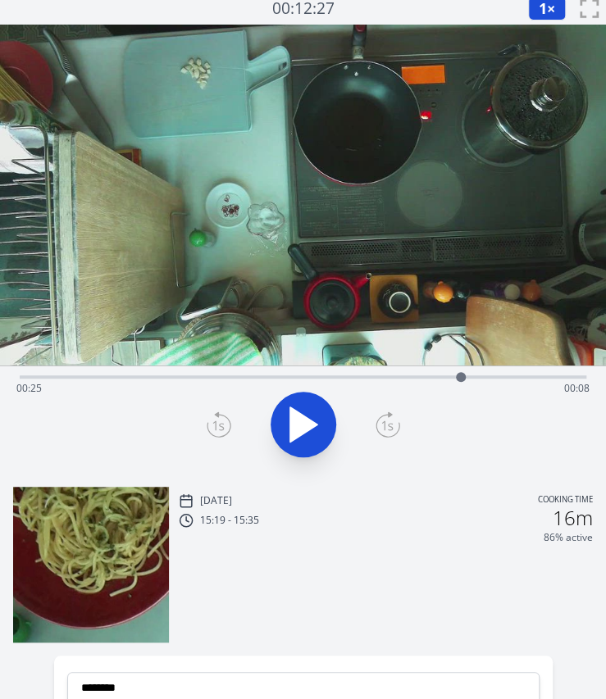
click at [460, 373] on div at bounding box center [461, 377] width 10 height 10
click at [428, 375] on div "Time elapsed: 00:25 Time remaining: 00:08" at bounding box center [302, 388] width 573 height 26
click at [389, 375] on div "Time elapsed: 00:23 Time remaining: 00:10" at bounding box center [302, 388] width 573 height 26
click at [293, 425] on icon at bounding box center [303, 424] width 27 height 34
click at [336, 372] on div "Time elapsed: 00:23 Time remaining: 00:09" at bounding box center [303, 375] width 566 height 20
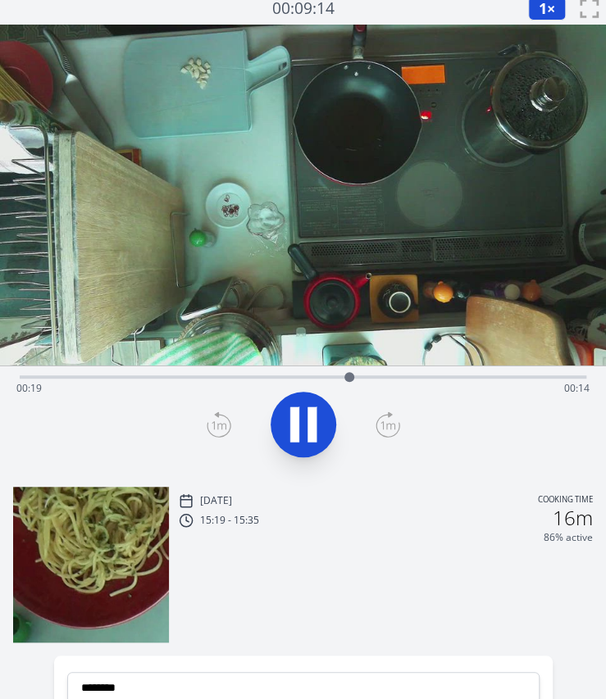
click at [221, 419] on icon at bounding box center [218, 424] width 25 height 26
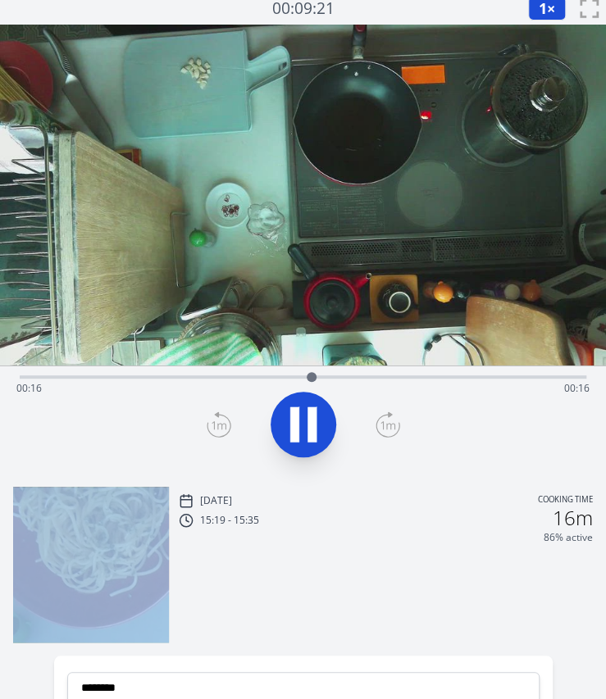
click at [221, 419] on icon at bounding box center [218, 424] width 25 height 26
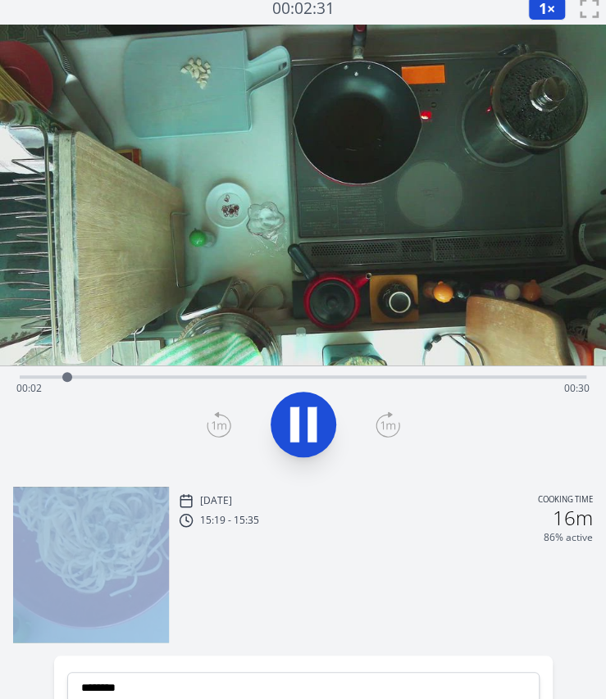
click at [221, 419] on icon at bounding box center [218, 424] width 25 height 26
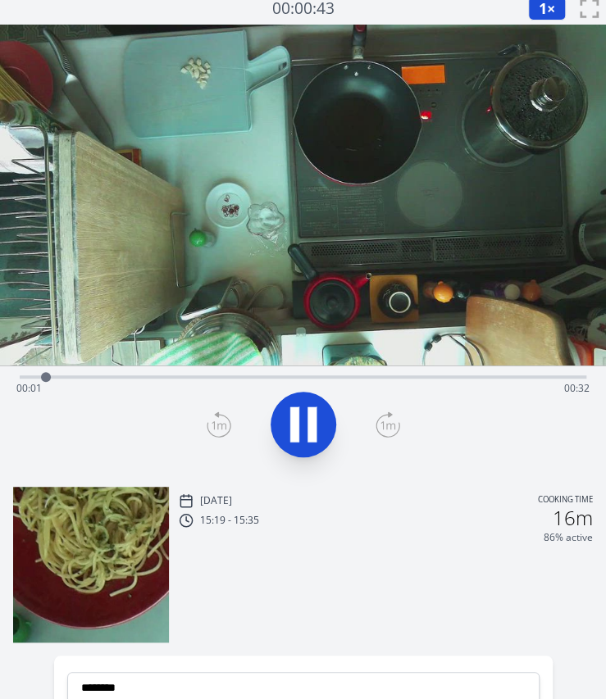
click at [406, 375] on div "Time elapsed: 00:01 Time remaining: 00:32" at bounding box center [302, 388] width 573 height 26
click at [320, 409] on icon at bounding box center [303, 424] width 46 height 46
click at [320, 411] on icon at bounding box center [303, 424] width 46 height 46
click at [225, 424] on icon at bounding box center [218, 424] width 25 height 26
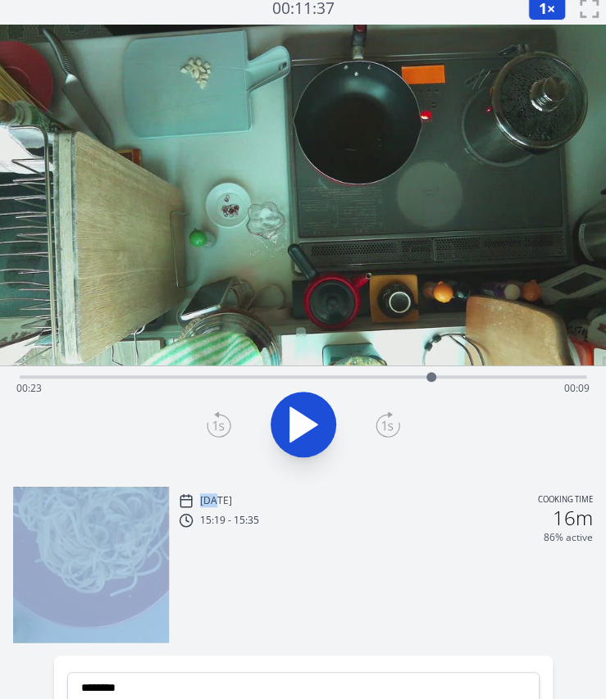
click at [225, 424] on icon at bounding box center [218, 424] width 25 height 26
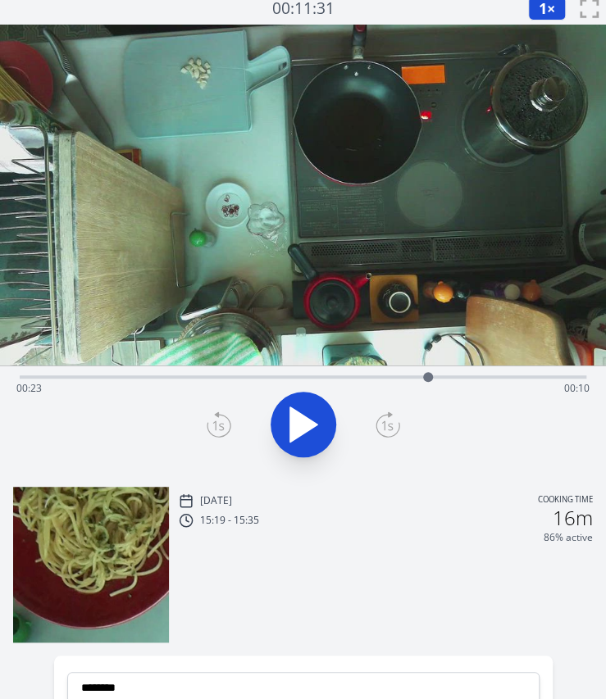
click at [225, 424] on icon at bounding box center [218, 424] width 25 height 26
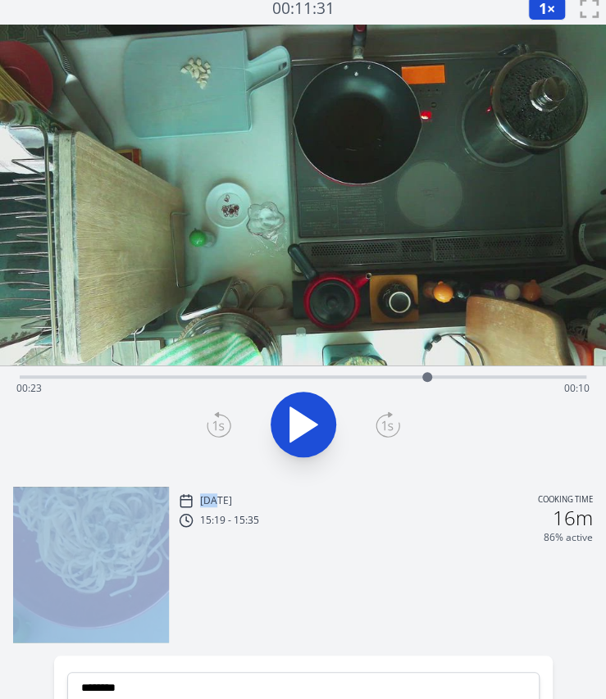
click at [225, 424] on icon at bounding box center [218, 424] width 25 height 26
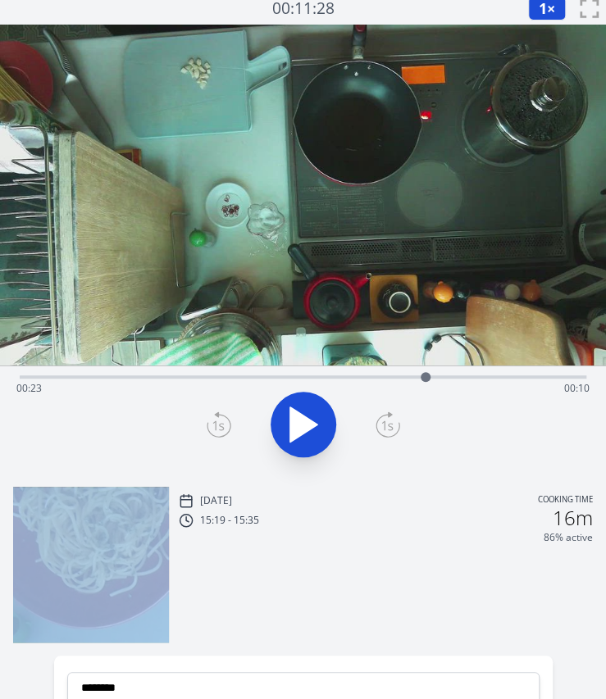
click at [225, 424] on icon at bounding box center [218, 424] width 25 height 26
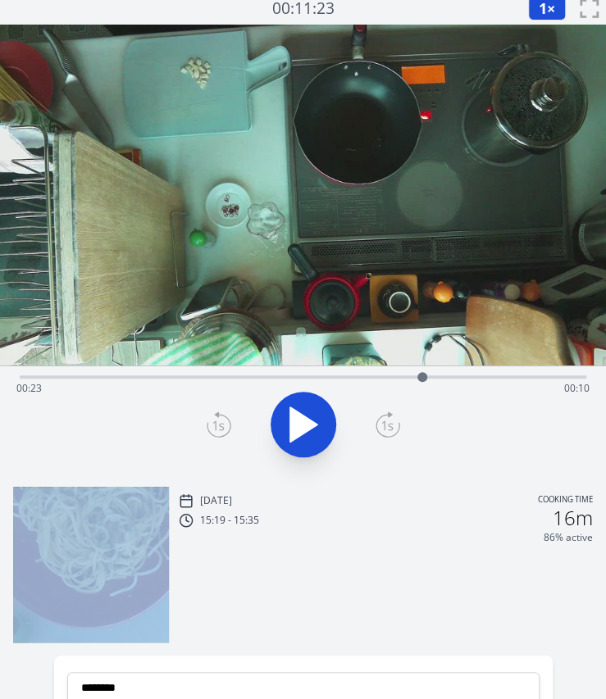
click at [225, 424] on icon at bounding box center [218, 424] width 25 height 26
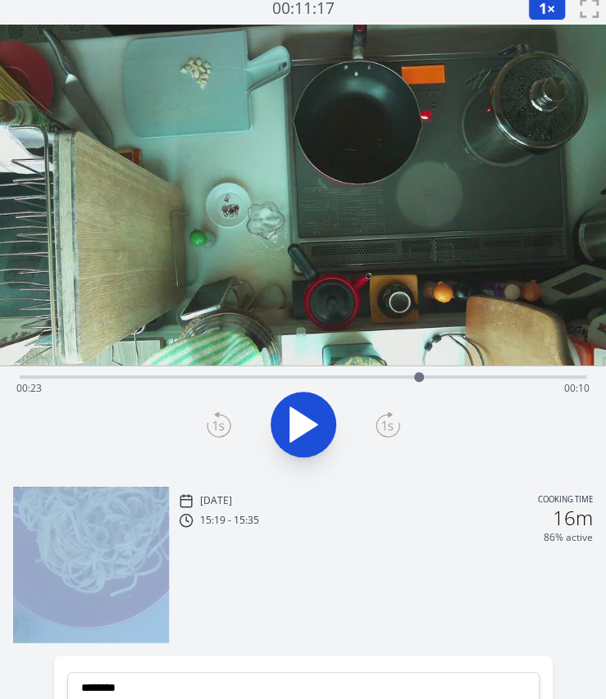
click at [225, 424] on icon at bounding box center [218, 424] width 25 height 26
click at [389, 418] on icon at bounding box center [387, 424] width 25 height 26
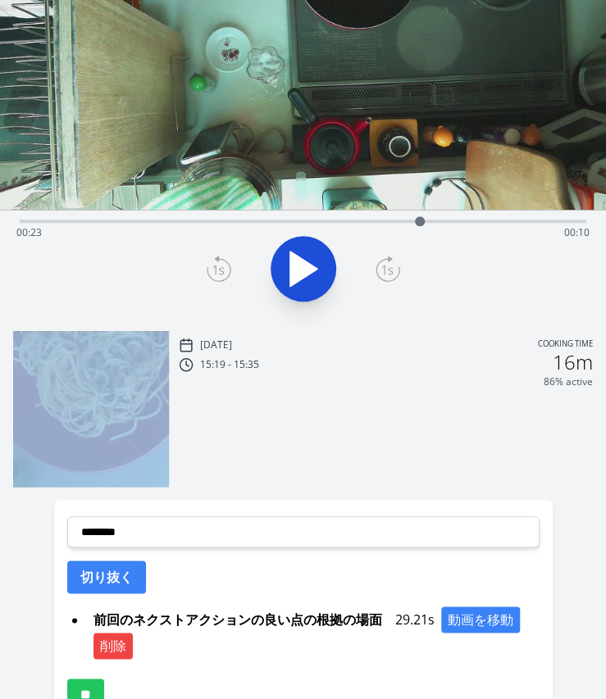
scroll to position [166, 0]
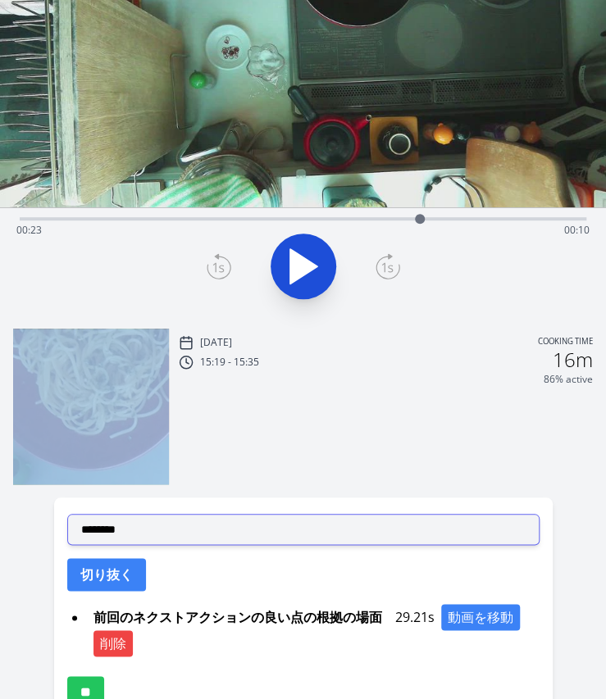
click at [170, 519] on select "**********" at bounding box center [303, 529] width 472 height 31
select select "**********"
click at [67, 514] on select "**********" at bounding box center [303, 529] width 472 height 31
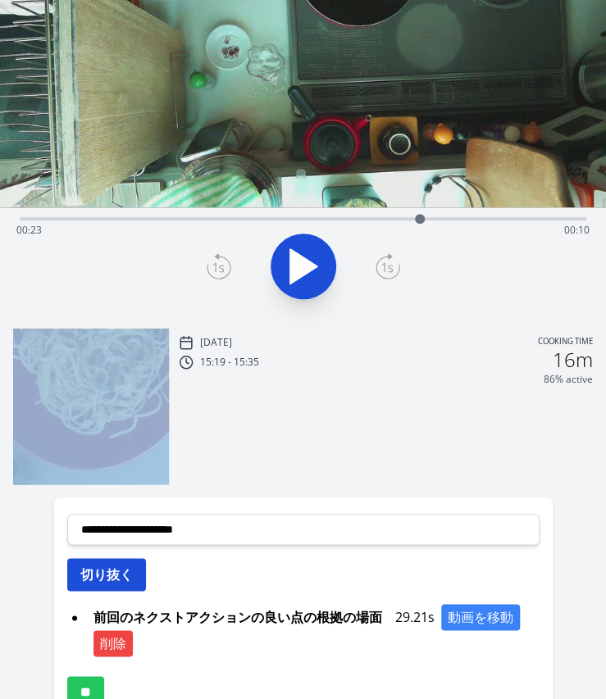
click at [95, 558] on button "切り抜く" at bounding box center [106, 574] width 79 height 33
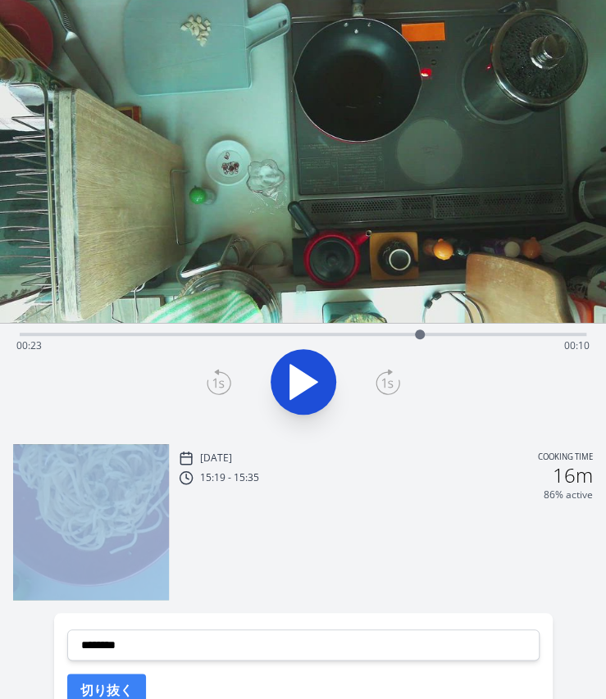
scroll to position [50, 0]
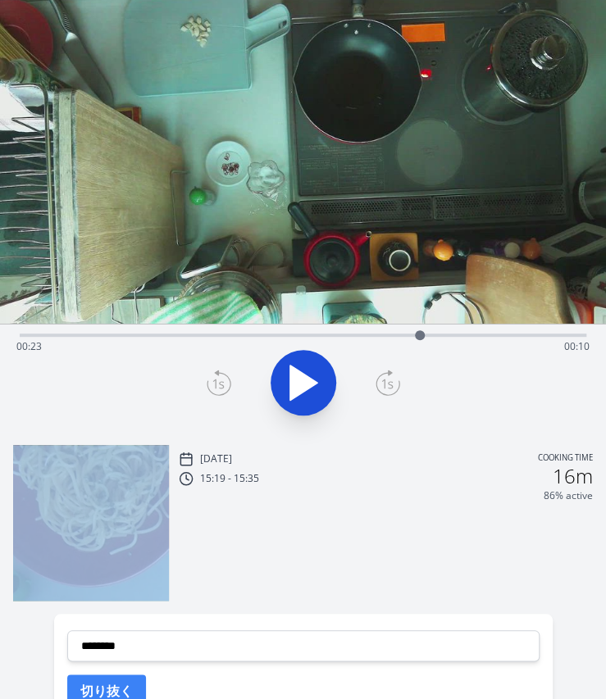
click at [301, 383] on icon at bounding box center [303, 382] width 27 height 34
click at [301, 383] on icon at bounding box center [303, 383] width 46 height 46
click at [297, 377] on icon at bounding box center [303, 382] width 27 height 34
click at [297, 377] on icon at bounding box center [294, 382] width 9 height 35
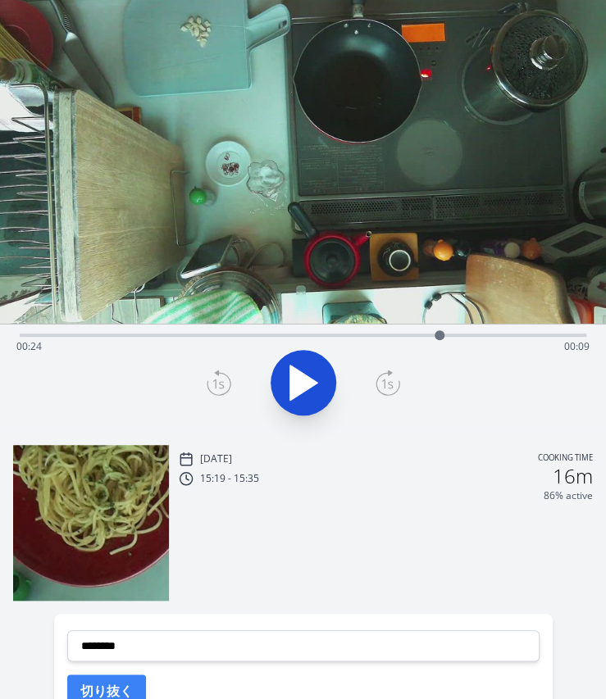
click at [215, 383] on icon at bounding box center [217, 384] width 11 height 10
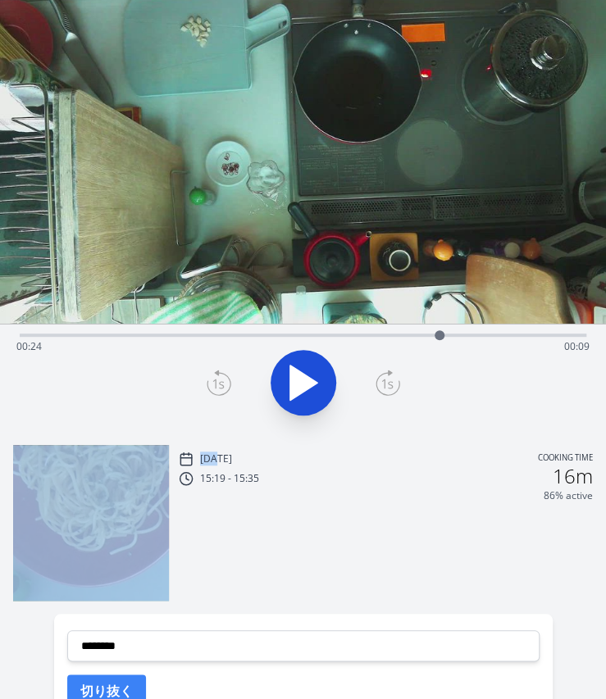
click at [215, 383] on icon at bounding box center [217, 384] width 11 height 10
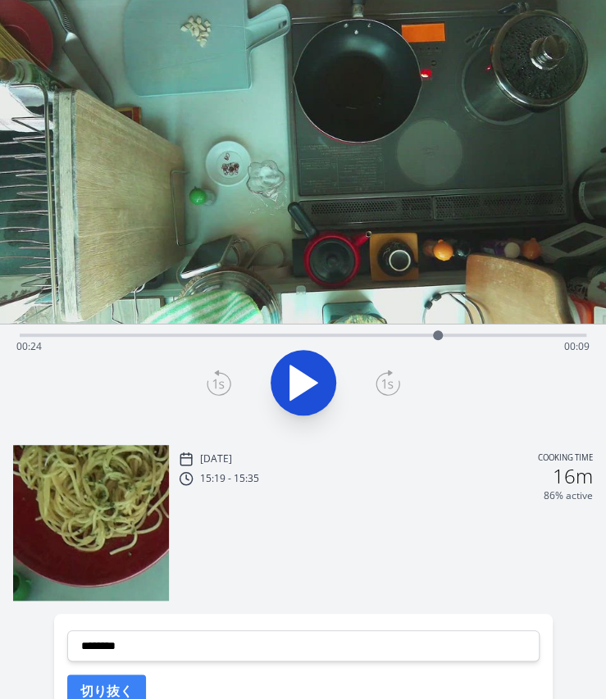
click at [215, 383] on icon at bounding box center [217, 384] width 11 height 10
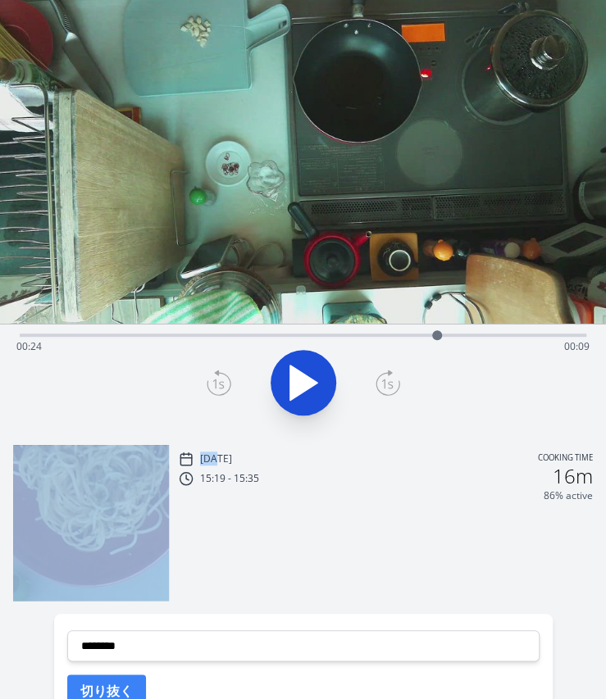
click at [215, 383] on icon at bounding box center [217, 384] width 11 height 10
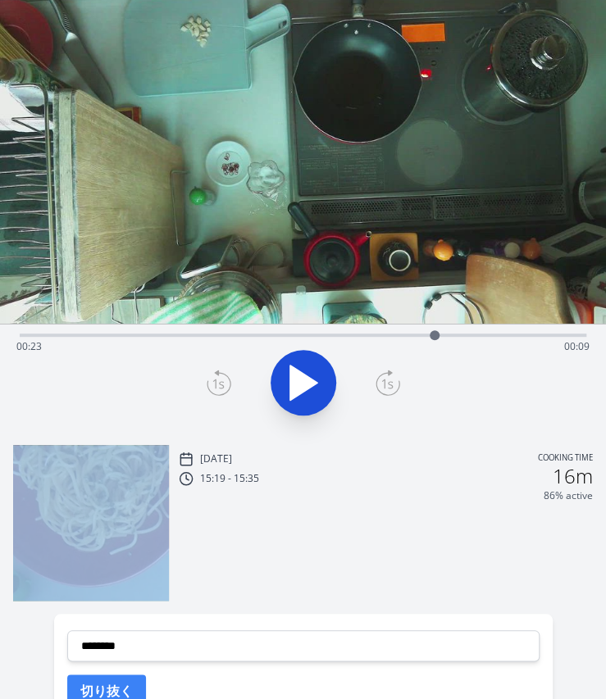
click at [215, 383] on icon at bounding box center [217, 384] width 11 height 10
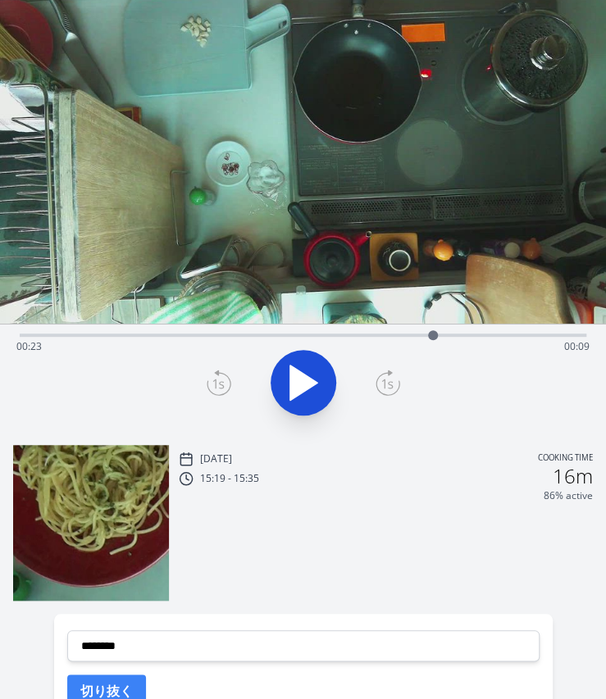
click at [215, 383] on icon at bounding box center [217, 384] width 11 height 10
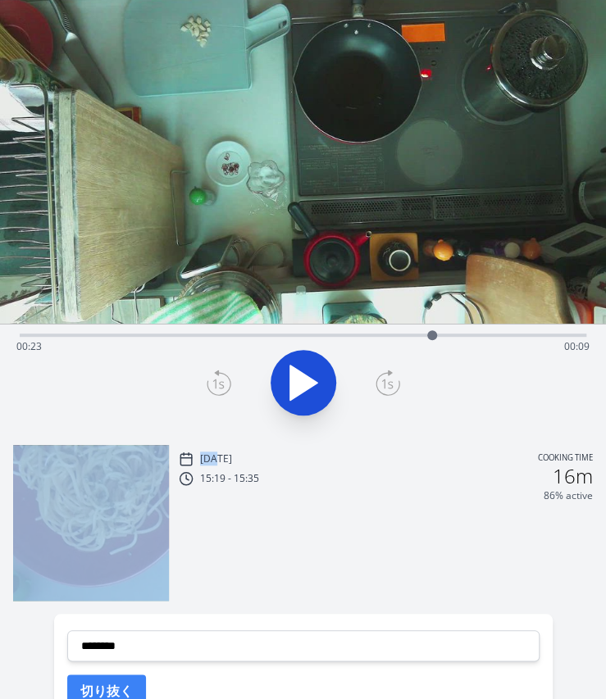
click at [215, 383] on icon at bounding box center [217, 384] width 11 height 10
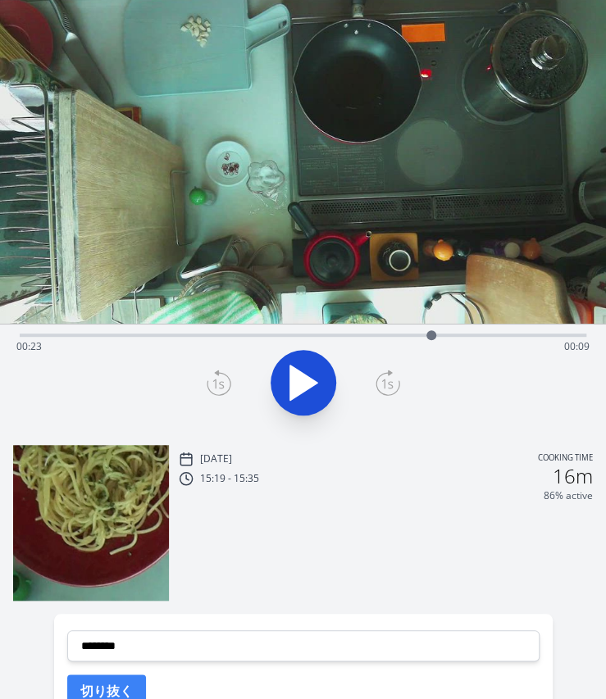
click at [215, 383] on icon at bounding box center [217, 384] width 11 height 10
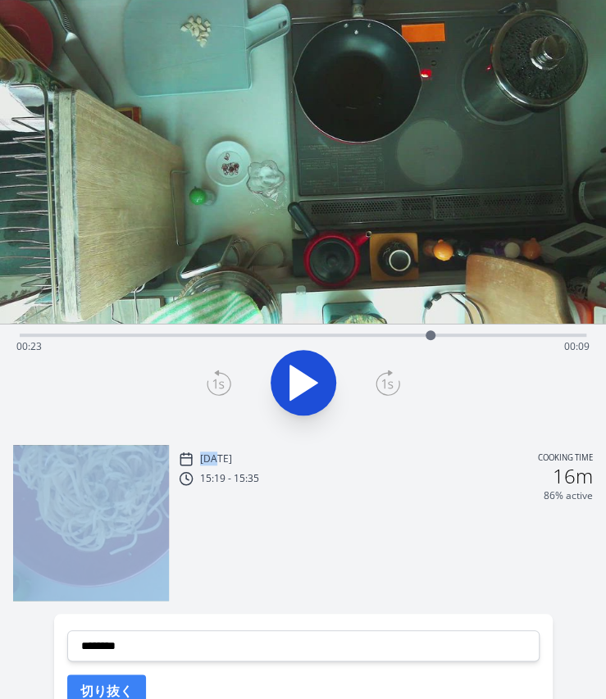
click at [215, 383] on icon at bounding box center [217, 384] width 11 height 10
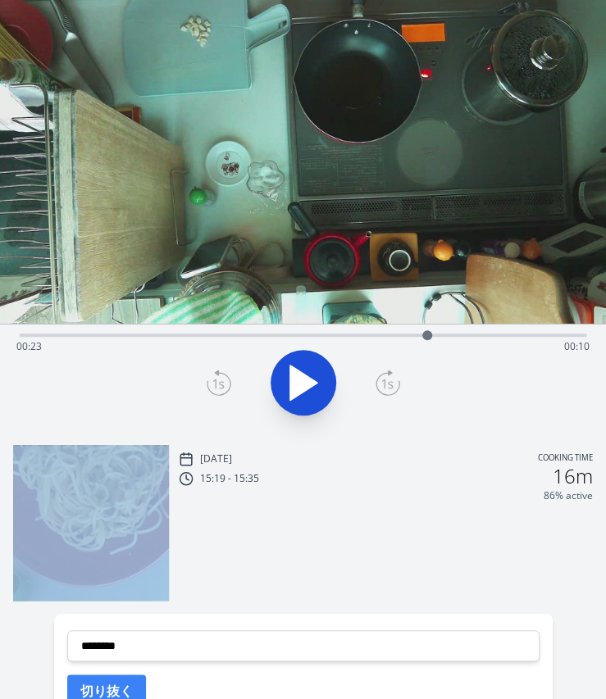
click at [215, 383] on icon at bounding box center [217, 384] width 11 height 10
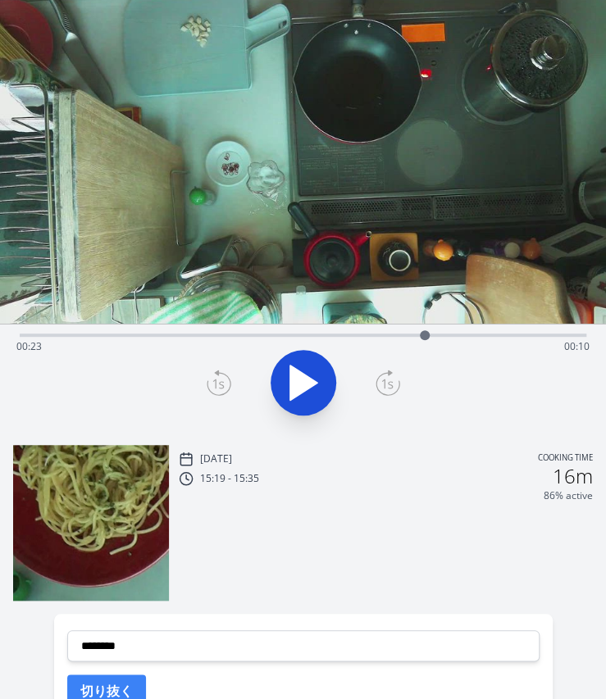
click at [215, 383] on icon at bounding box center [217, 384] width 11 height 10
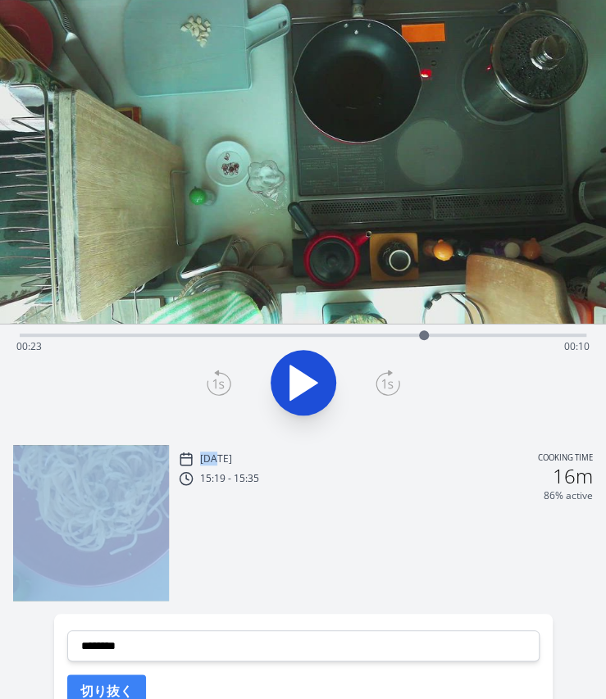
click at [215, 383] on icon at bounding box center [217, 384] width 11 height 10
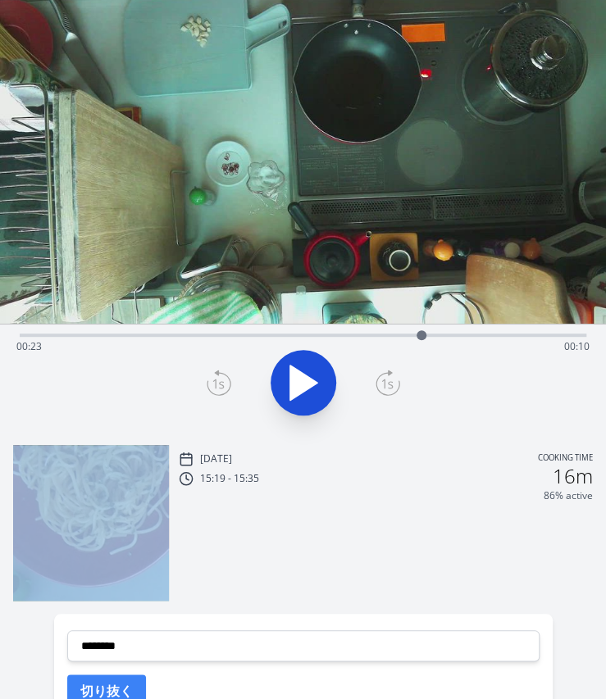
click at [215, 383] on icon at bounding box center [217, 384] width 11 height 10
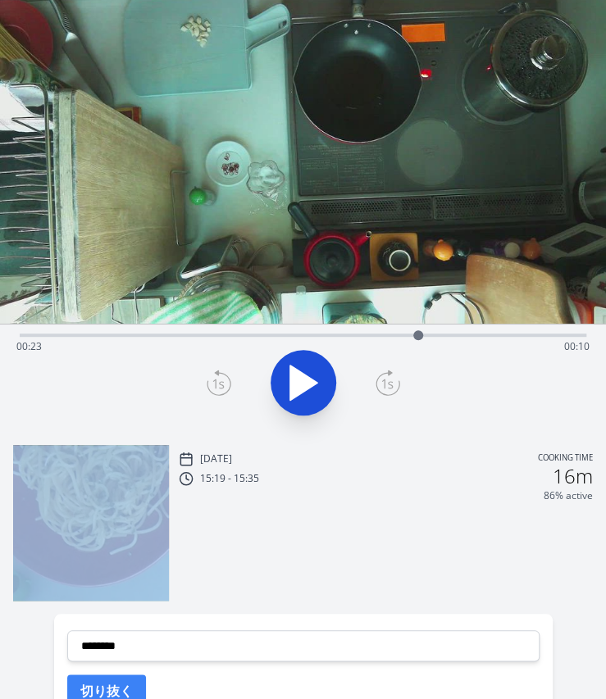
click at [392, 384] on icon at bounding box center [387, 383] width 25 height 26
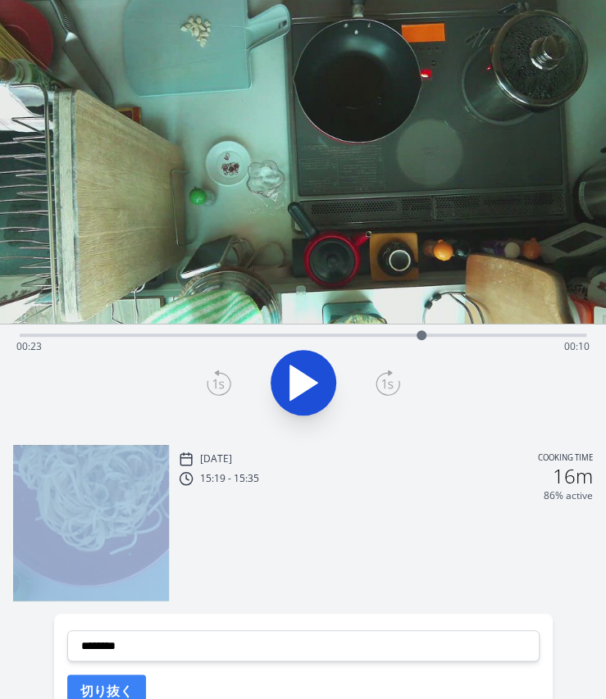
click at [392, 384] on icon at bounding box center [387, 383] width 25 height 26
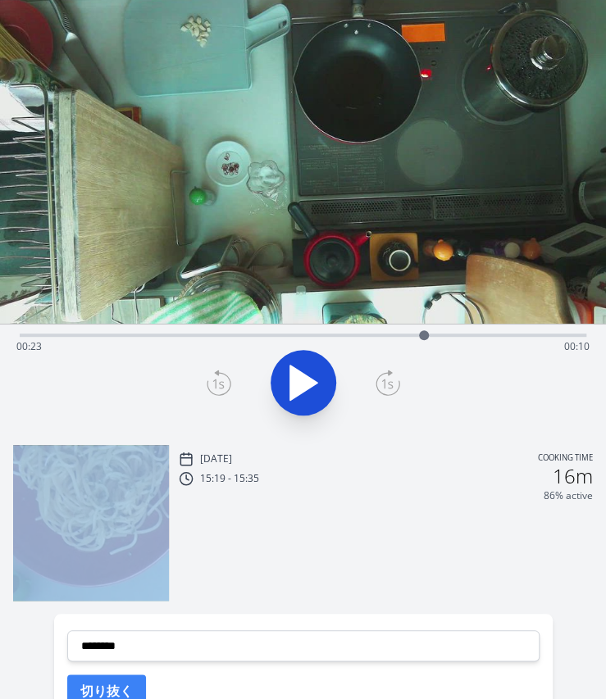
click at [392, 384] on icon at bounding box center [387, 383] width 25 height 26
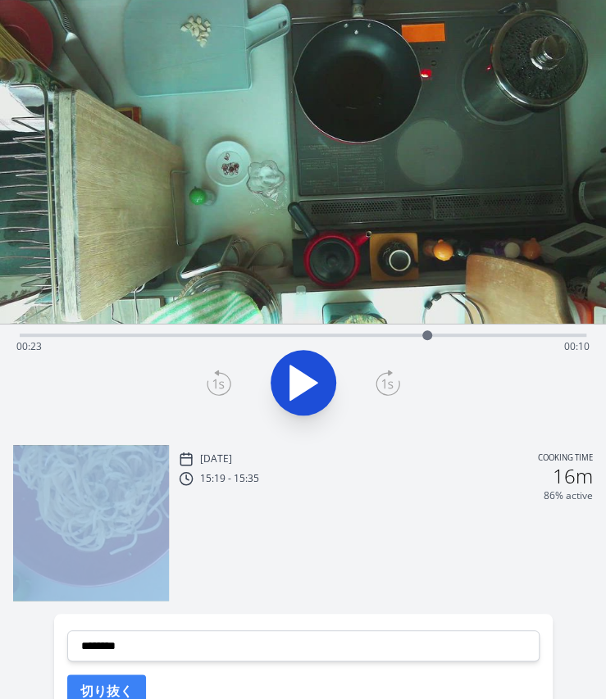
click at [392, 384] on icon at bounding box center [387, 383] width 25 height 26
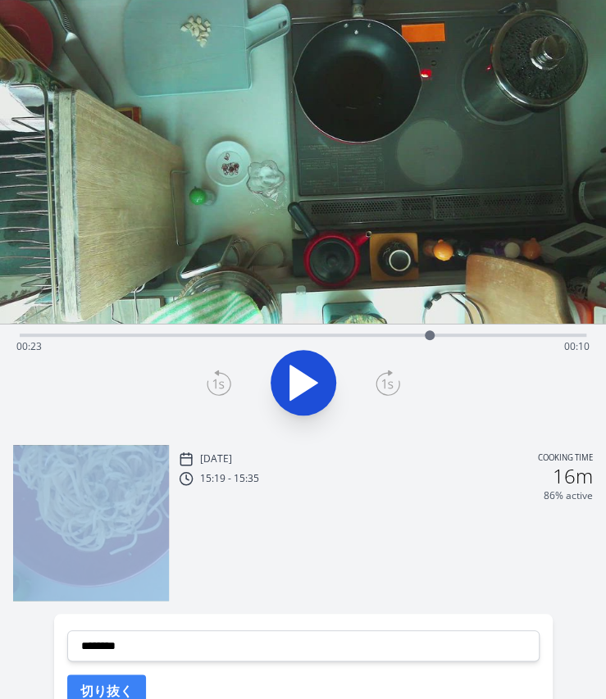
click at [392, 384] on icon at bounding box center [387, 383] width 25 height 26
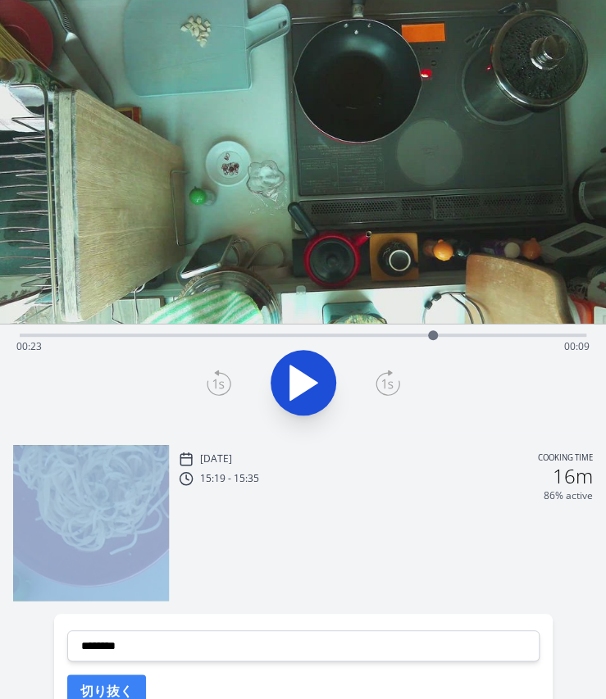
click at [392, 384] on icon at bounding box center [387, 383] width 25 height 26
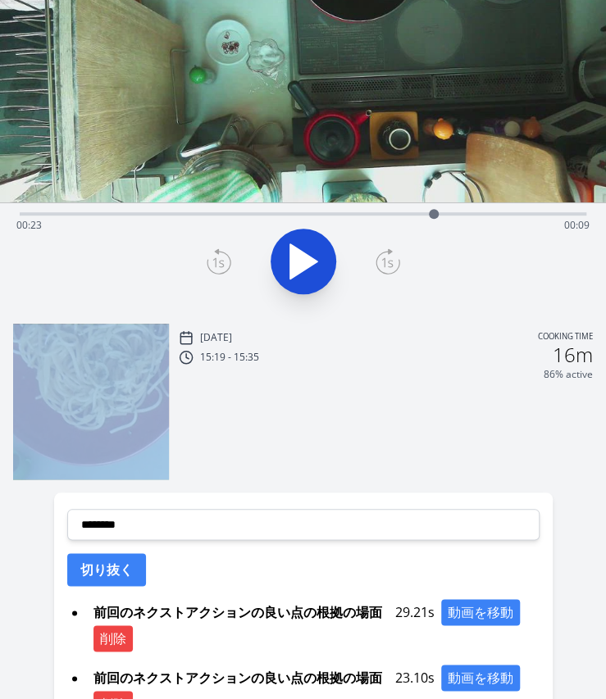
scroll to position [173, 0]
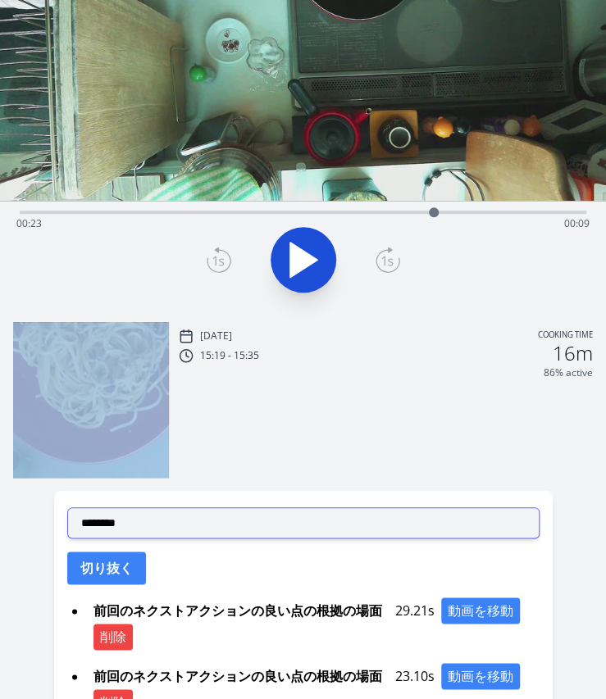
click at [170, 519] on select "**********" at bounding box center [303, 522] width 472 height 31
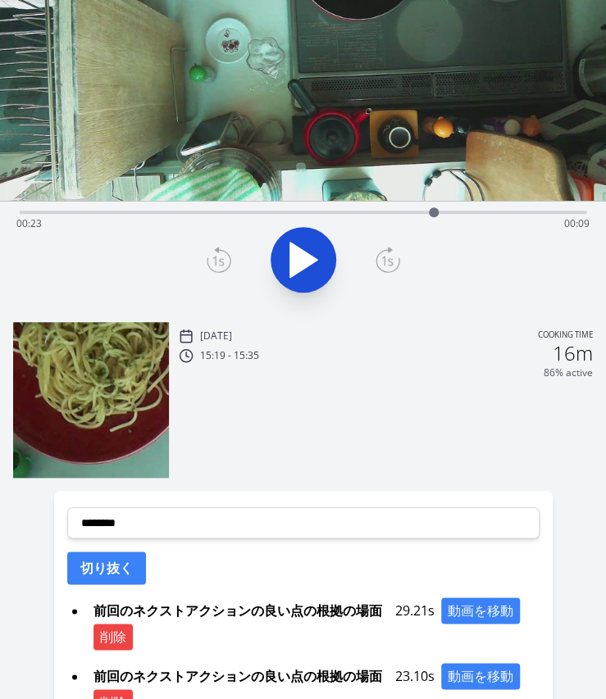
click at [17, 288] on div at bounding box center [303, 259] width 586 height 79
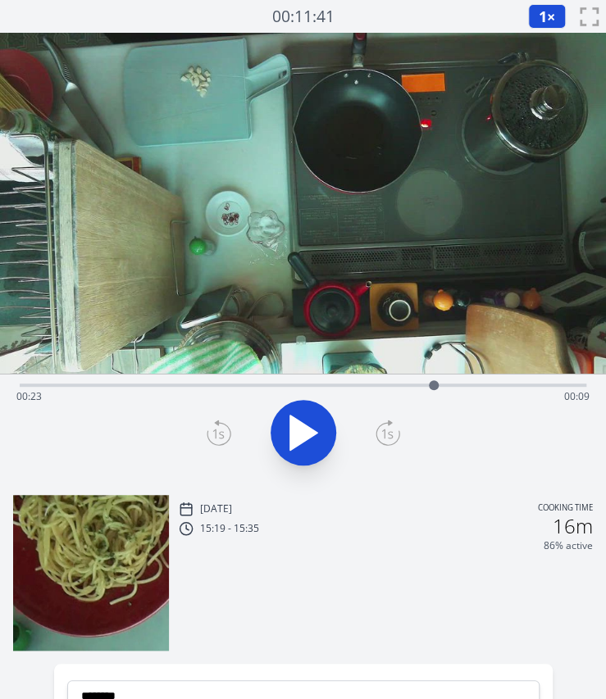
click at [418, 385] on div "Time elapsed: 00:23 Time remaining: 00:09" at bounding box center [302, 396] width 573 height 26
click at [297, 432] on icon at bounding box center [303, 432] width 27 height 34
click at [297, 432] on icon at bounding box center [294, 432] width 9 height 35
click at [387, 439] on icon at bounding box center [387, 433] width 25 height 26
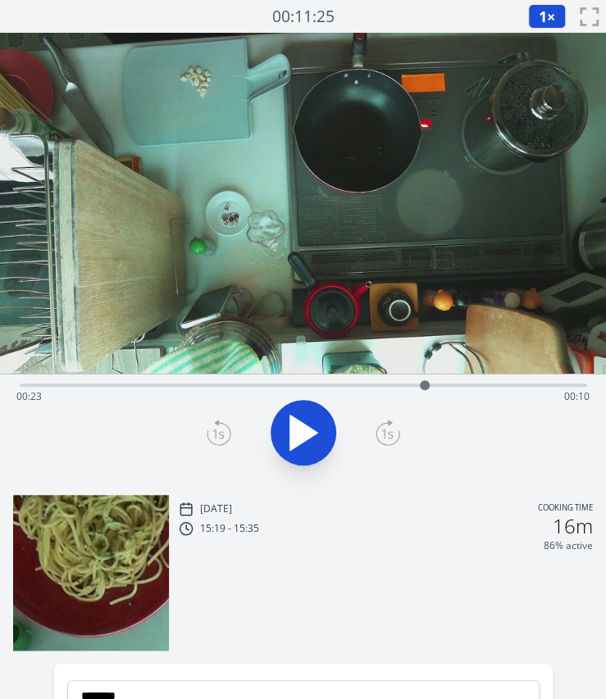
click at [387, 439] on icon at bounding box center [387, 433] width 25 height 26
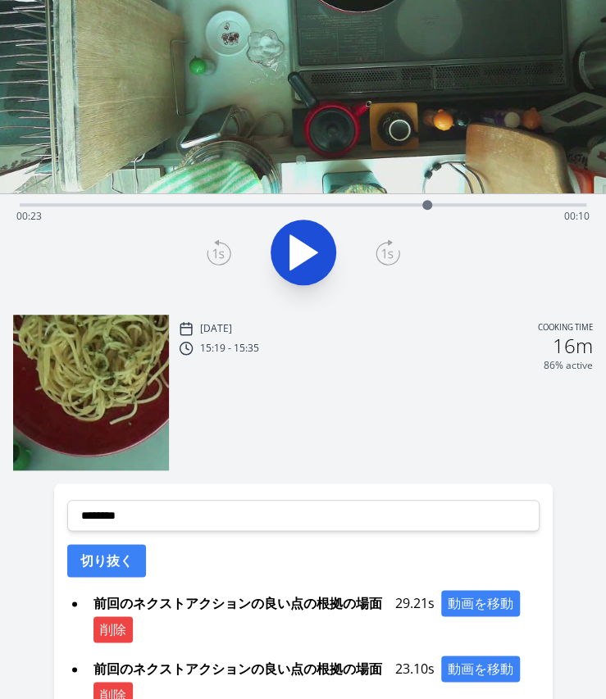
scroll to position [185, 0]
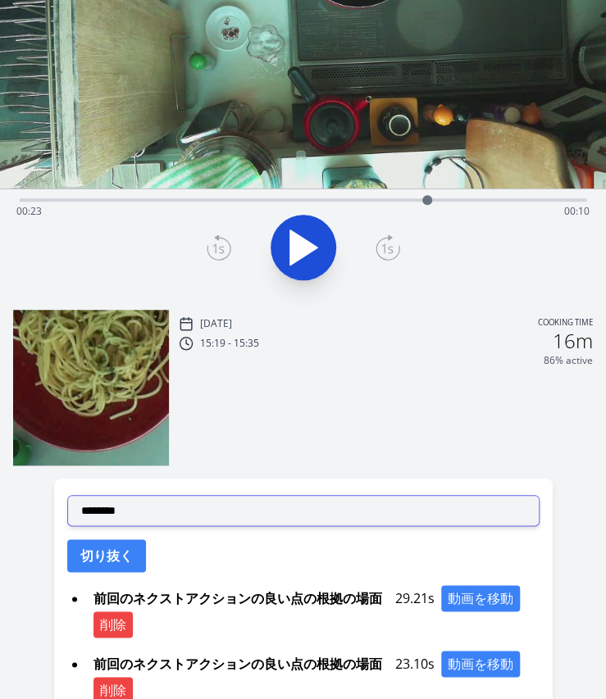
click at [217, 522] on select "**********" at bounding box center [303, 510] width 472 height 31
select select "**********"
click at [67, 495] on select "**********" at bounding box center [303, 510] width 472 height 31
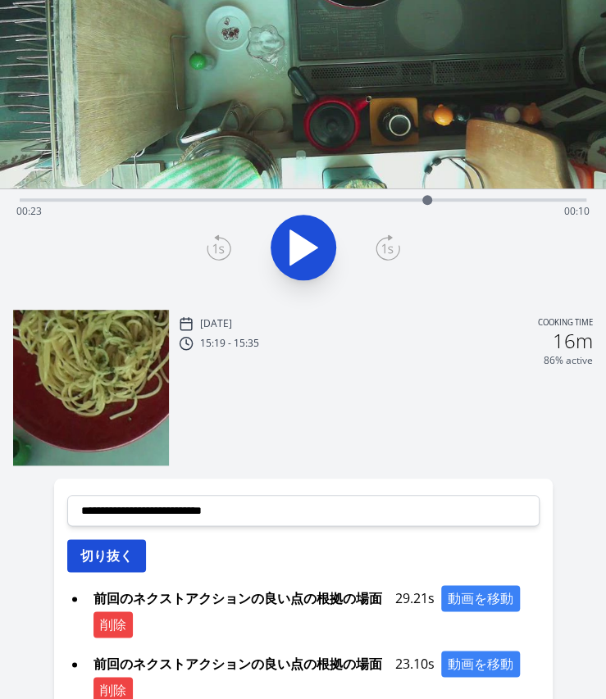
click at [103, 542] on button "切り抜く" at bounding box center [106, 555] width 79 height 33
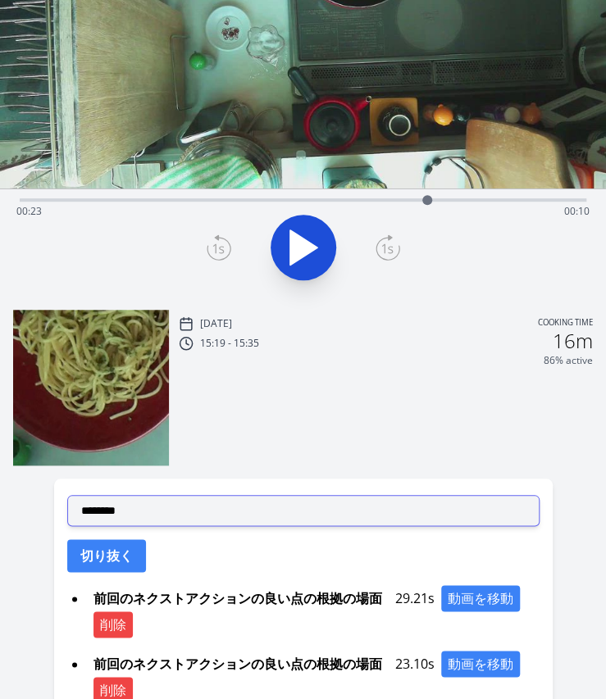
click at [185, 517] on select "**********" at bounding box center [303, 510] width 472 height 31
select select "**********"
click at [67, 495] on select "**********" at bounding box center [303, 510] width 472 height 31
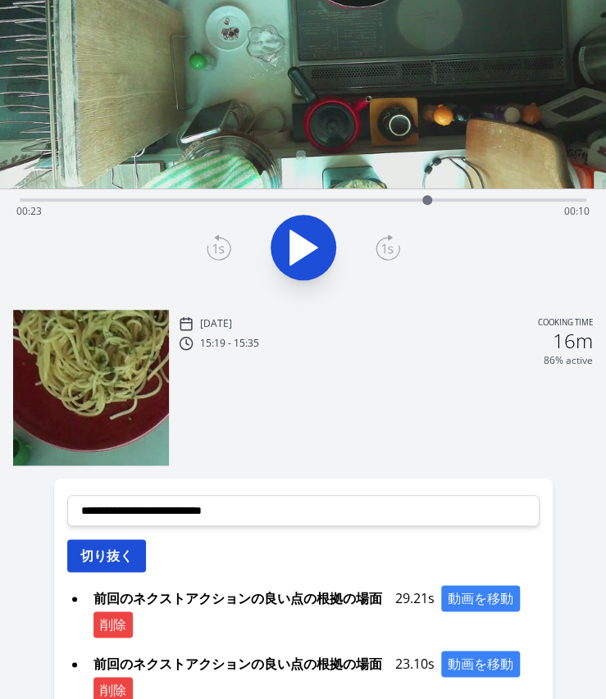
click at [108, 560] on button "切り抜く" at bounding box center [106, 555] width 79 height 33
select select
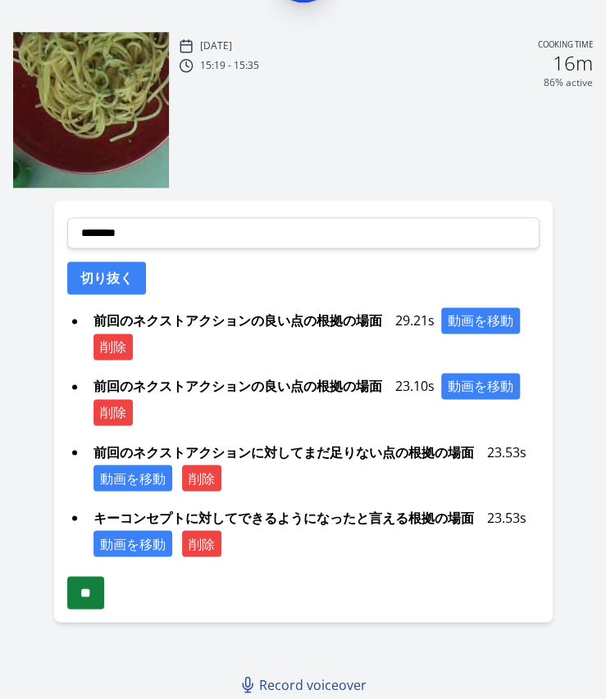
click at [85, 586] on input "**" at bounding box center [85, 592] width 37 height 33
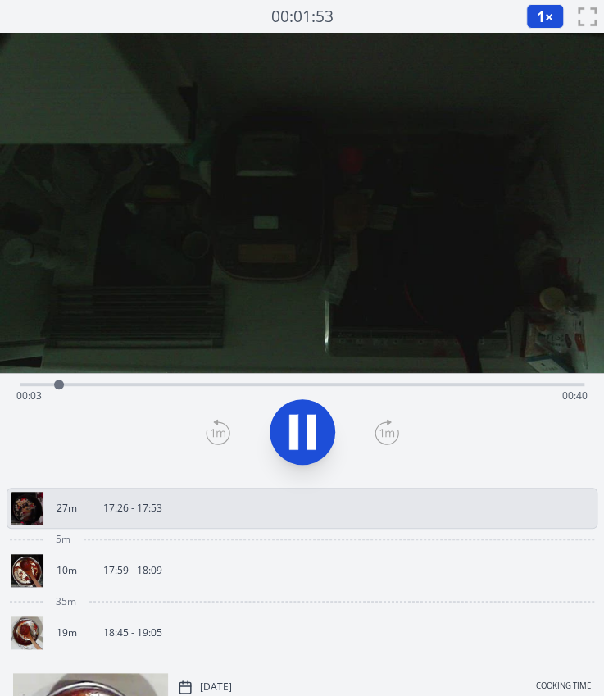
click at [260, 381] on div "Time elapsed: 00:03 Time remaining: 00:40" at bounding box center [302, 383] width 565 height 20
click at [323, 383] on div "Time elapsed: 00:19 Time remaining: 00:24" at bounding box center [301, 396] width 571 height 26
click at [361, 378] on div "Time elapsed: 00:23 Time remaining: 00:20" at bounding box center [302, 383] width 565 height 20
click at [397, 379] on div "Time elapsed: 00:26 Time remaining: 00:17" at bounding box center [302, 383] width 565 height 20
click at [428, 376] on div at bounding box center [417, 384] width 25 height 25
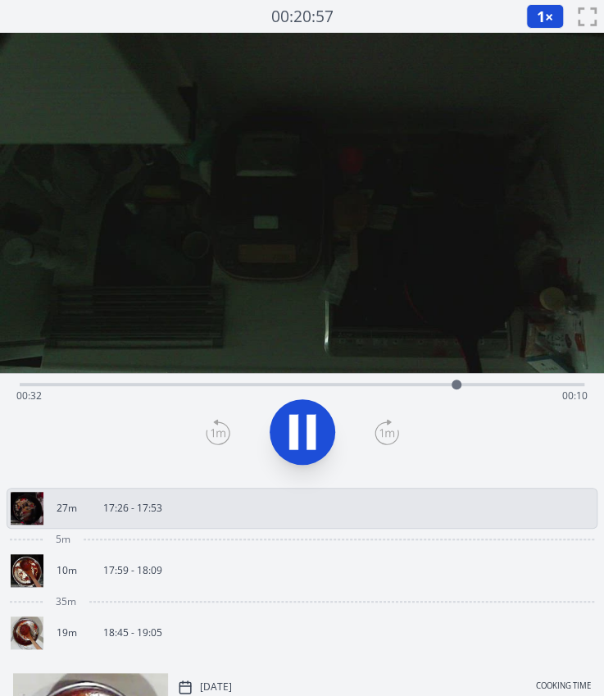
click at [474, 376] on div "Time elapsed: 00:32 Time remaining: 00:10" at bounding box center [302, 383] width 565 height 20
click at [293, 429] on icon at bounding box center [293, 431] width 9 height 35
